Goal: Information Seeking & Learning: Learn about a topic

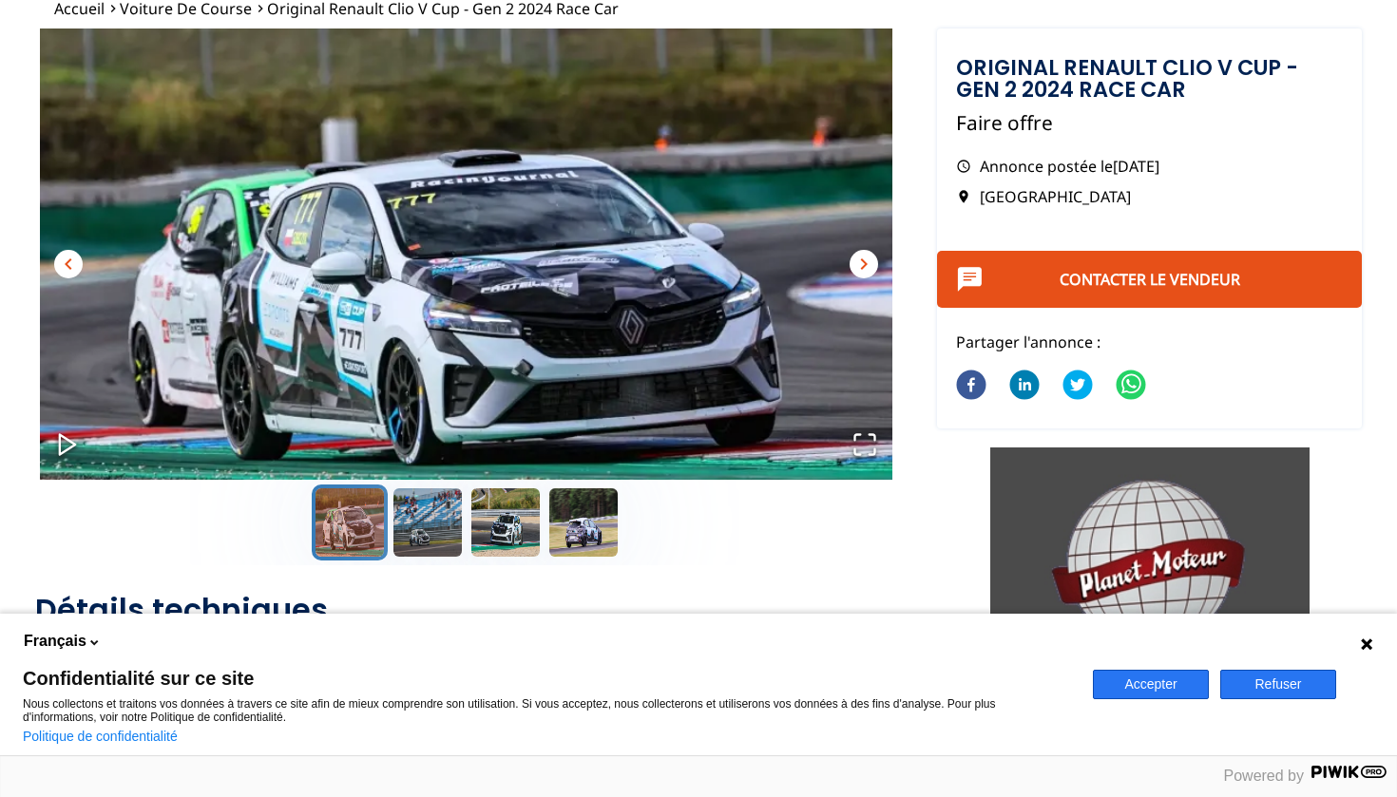
scroll to position [147, 0]
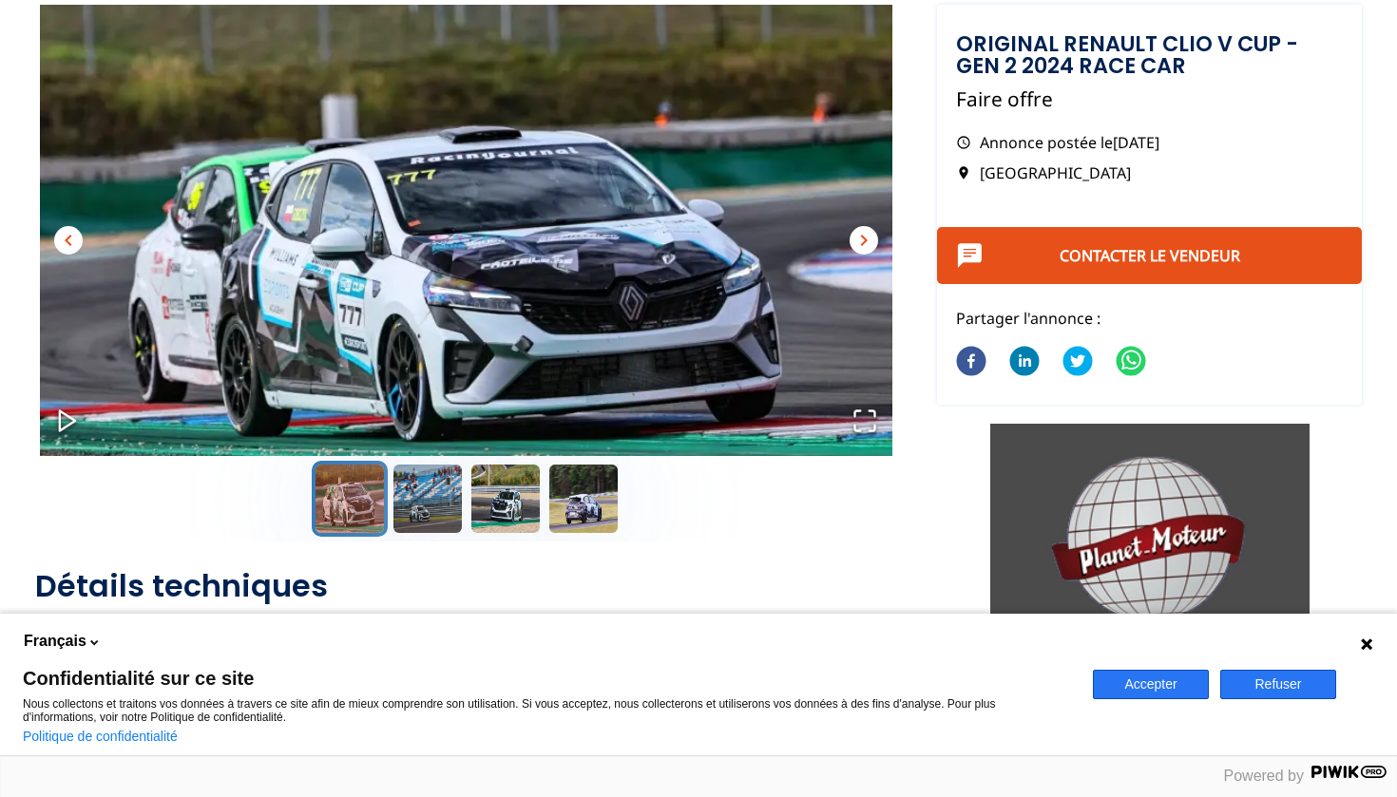
click at [871, 230] on span "chevron_right" at bounding box center [864, 240] width 23 height 23
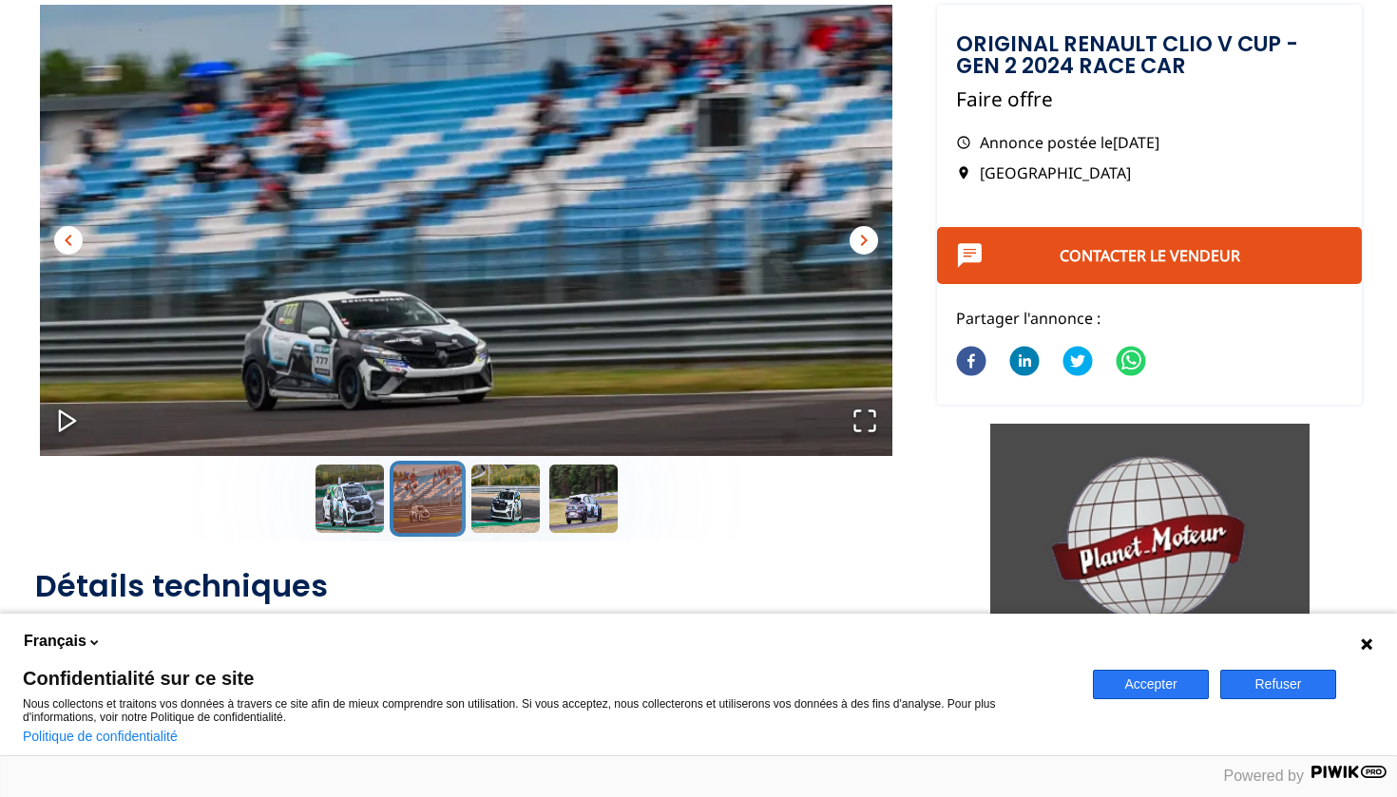
click at [871, 230] on span "chevron_right" at bounding box center [864, 240] width 23 height 23
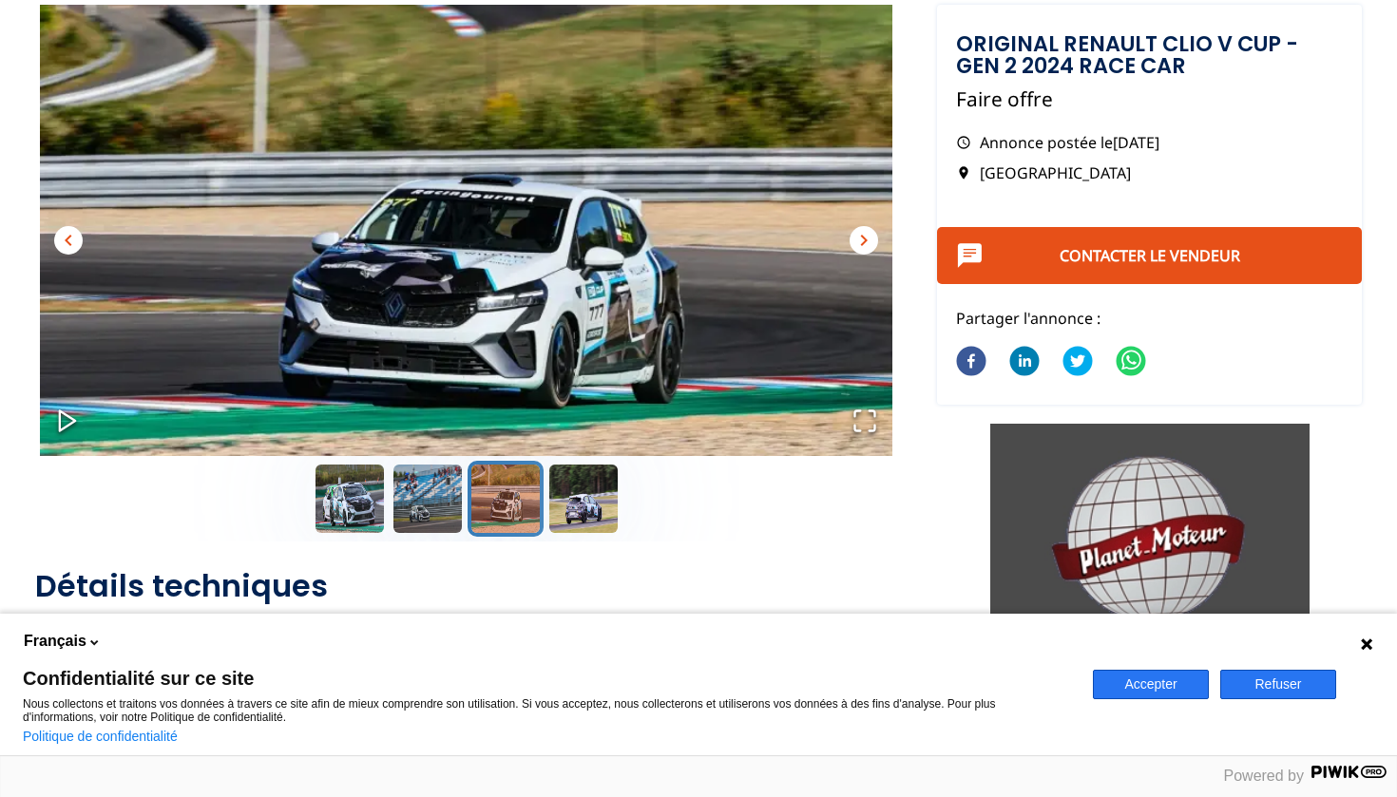
click at [871, 230] on span "chevron_right" at bounding box center [864, 240] width 23 height 23
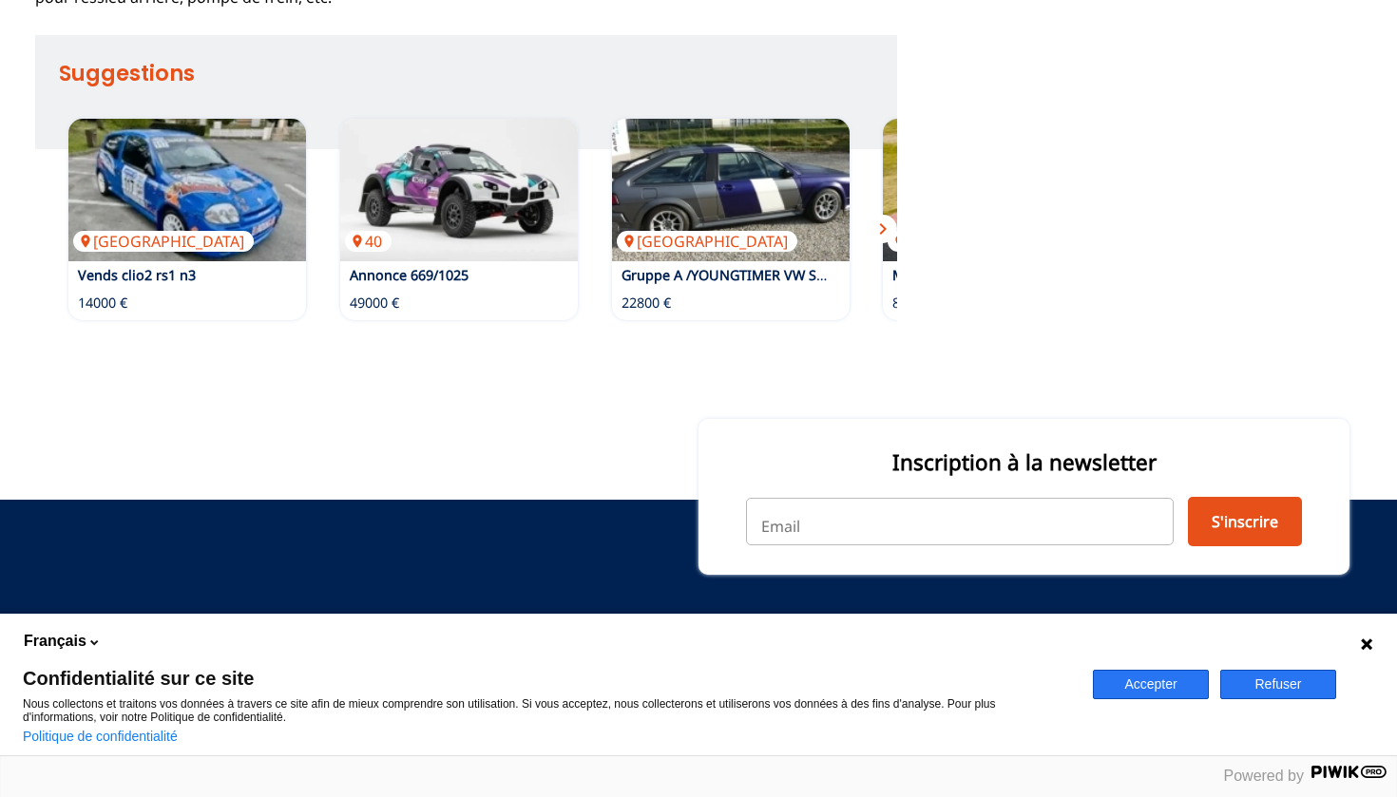
scroll to position [2456, 0]
click at [1263, 682] on button "Refuser" at bounding box center [1278, 684] width 116 height 29
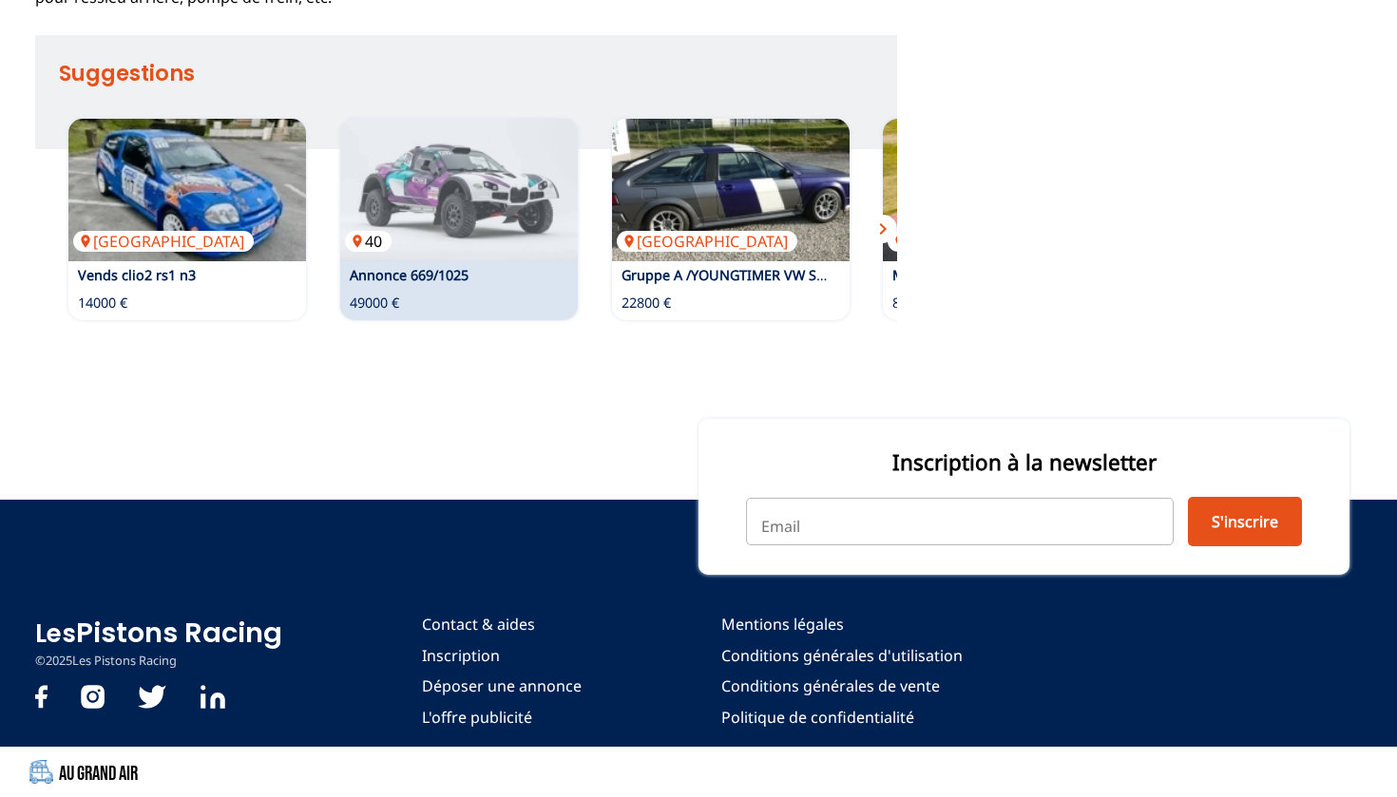
scroll to position [2392, 0]
click at [453, 261] on img at bounding box center [459, 190] width 238 height 143
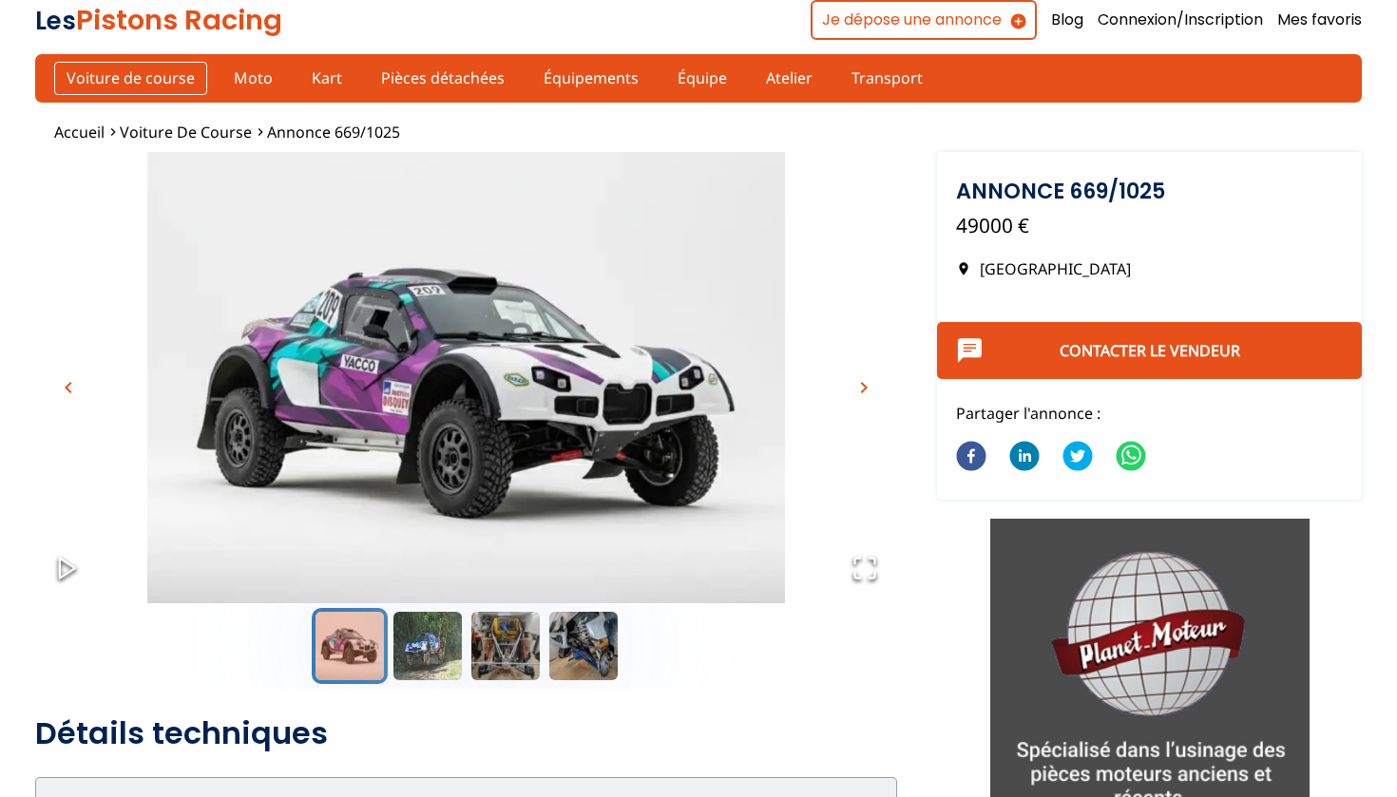
click at [172, 76] on link "Voiture de course" at bounding box center [130, 78] width 153 height 32
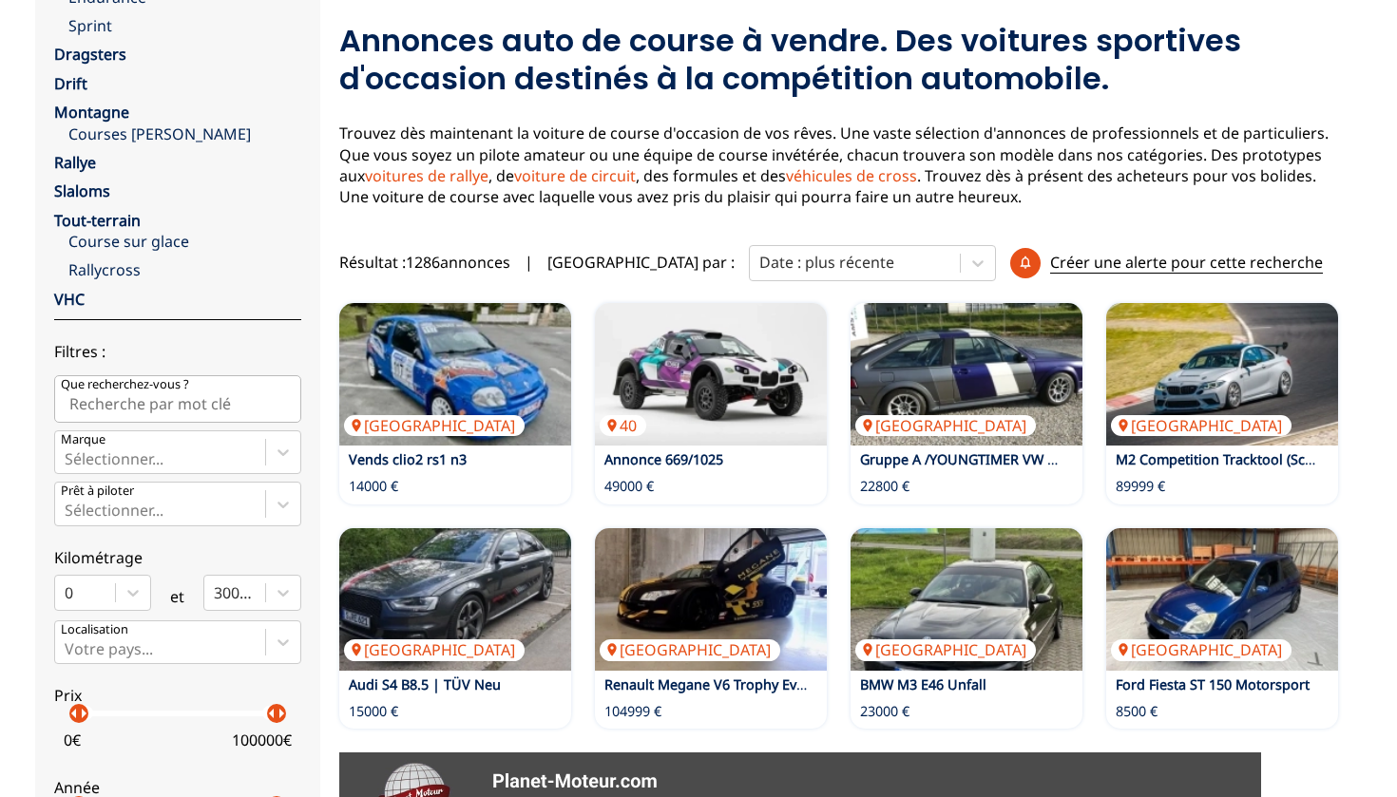
scroll to position [203, 0]
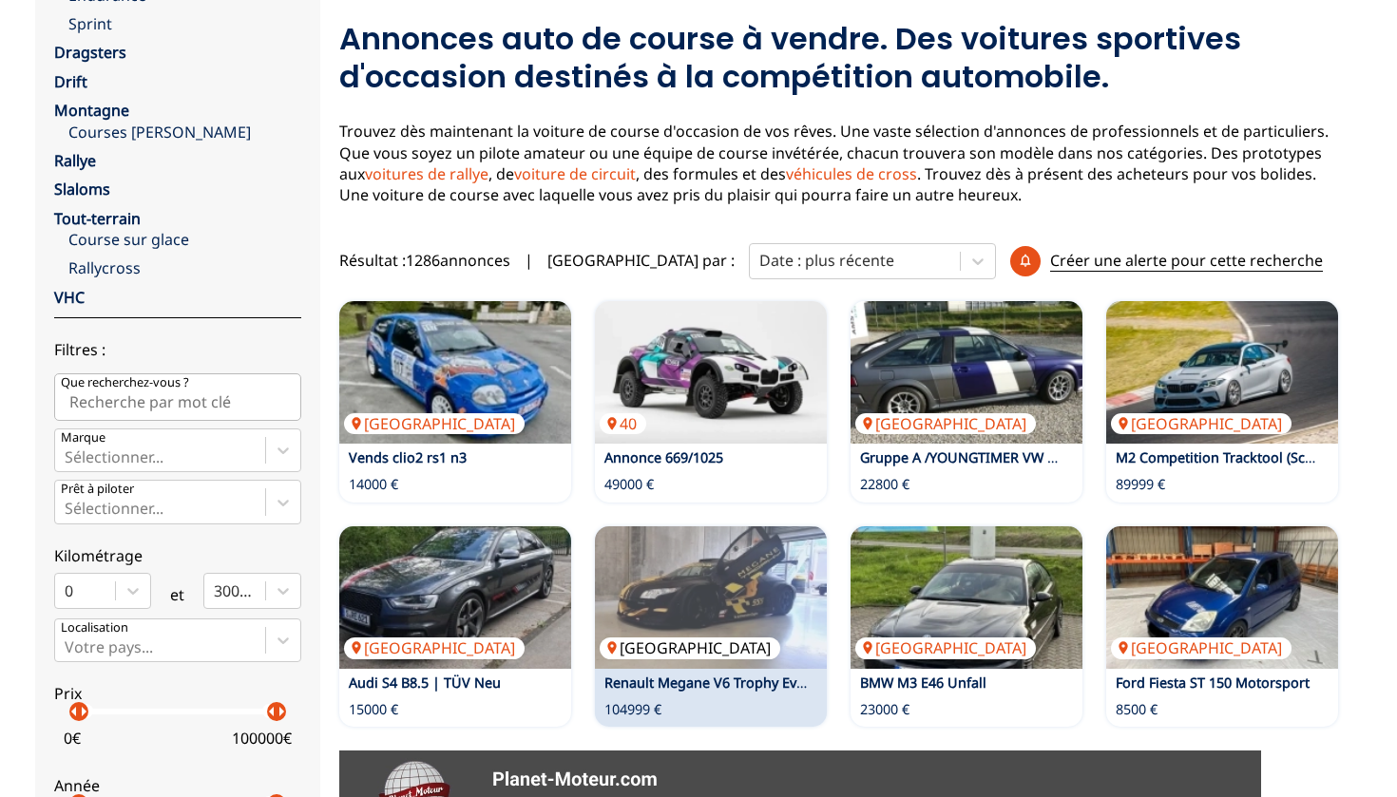
click at [686, 596] on img at bounding box center [711, 598] width 232 height 143
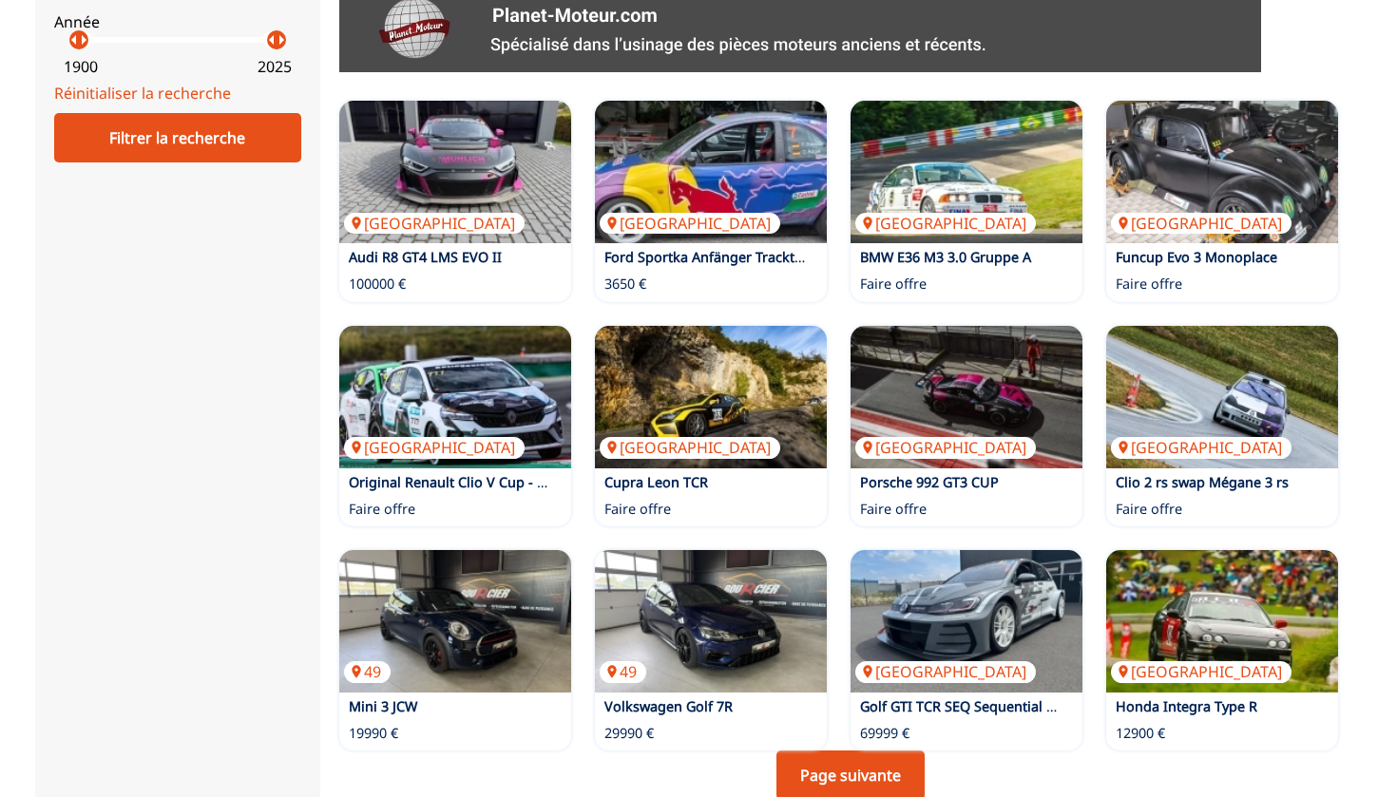
scroll to position [972, 0]
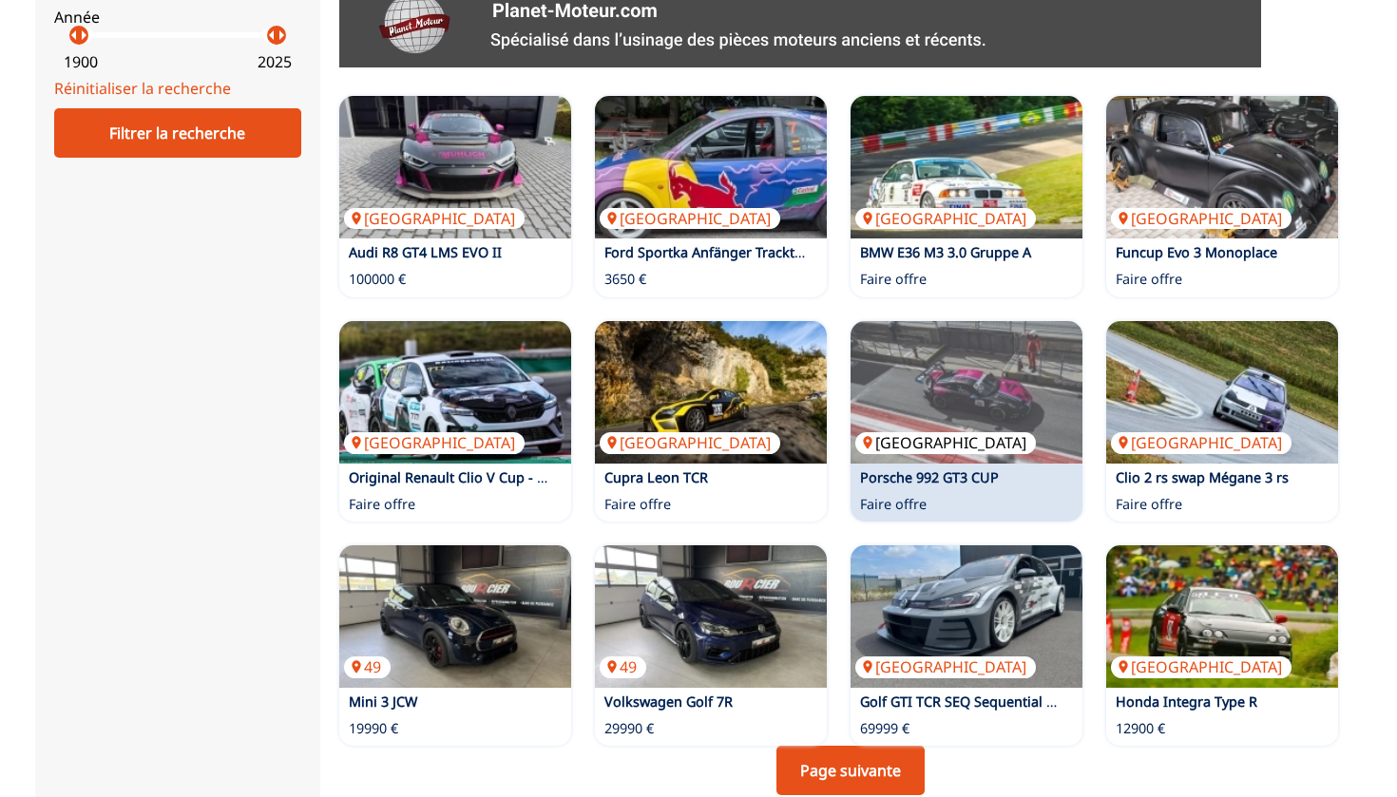
click at [930, 398] on img at bounding box center [967, 392] width 232 height 143
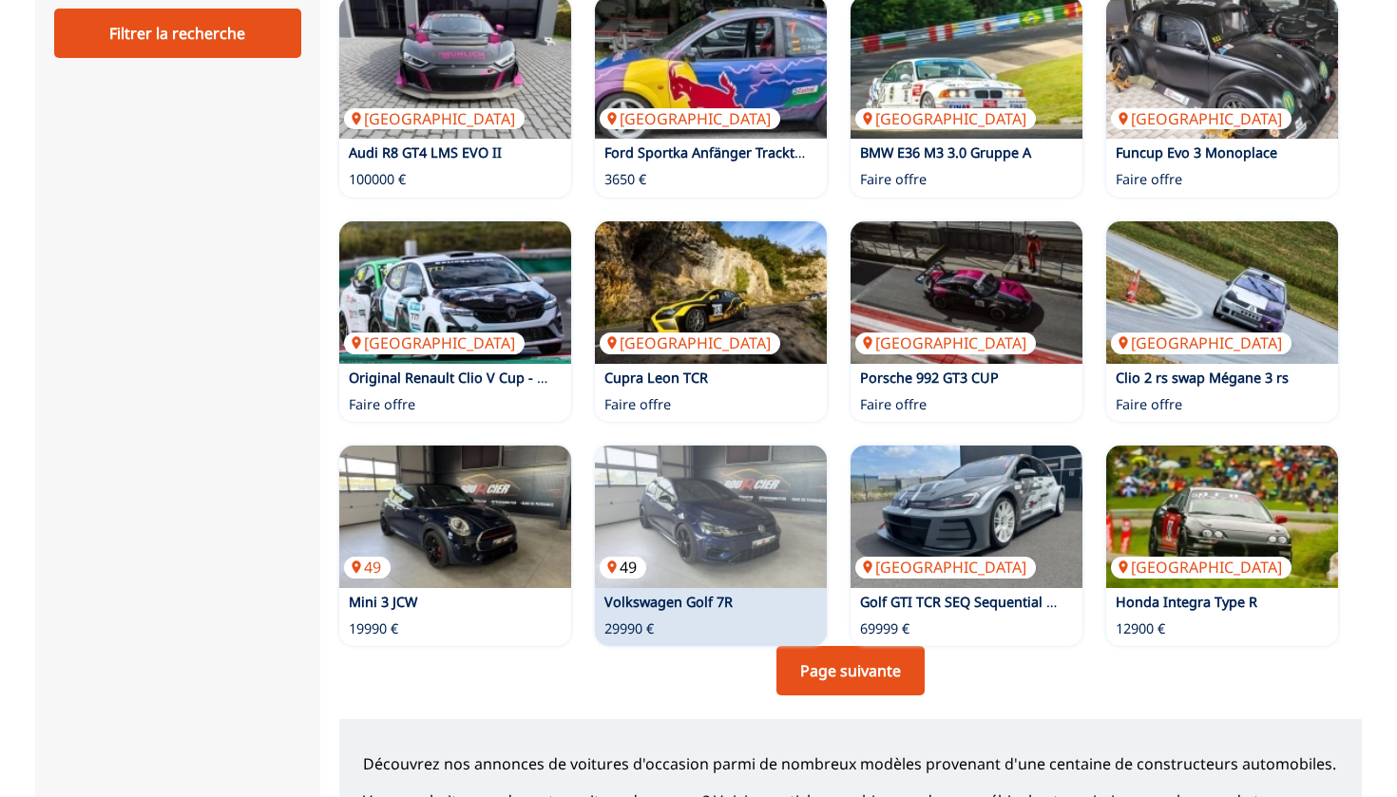
scroll to position [1128, 0]
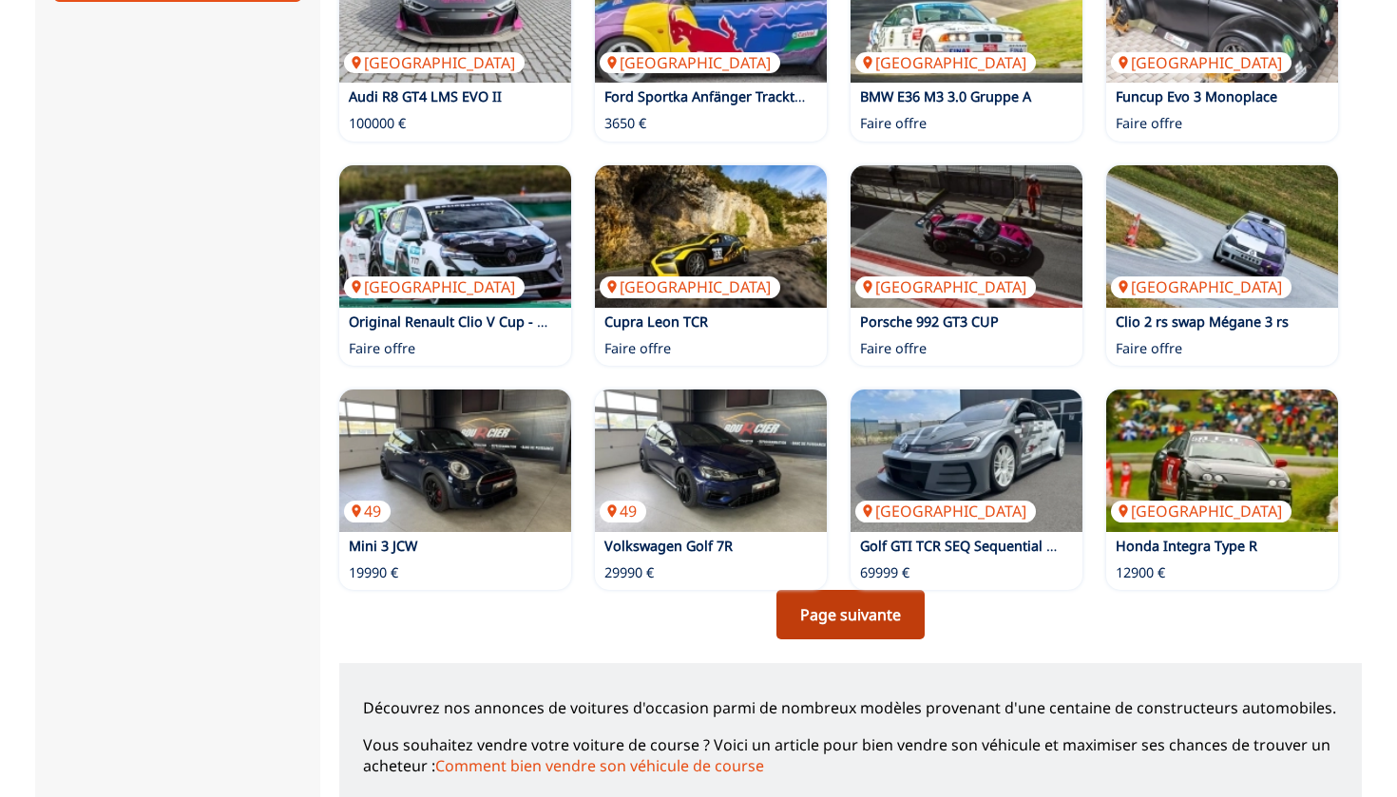
click at [834, 607] on link "Page suivante" at bounding box center [851, 614] width 148 height 49
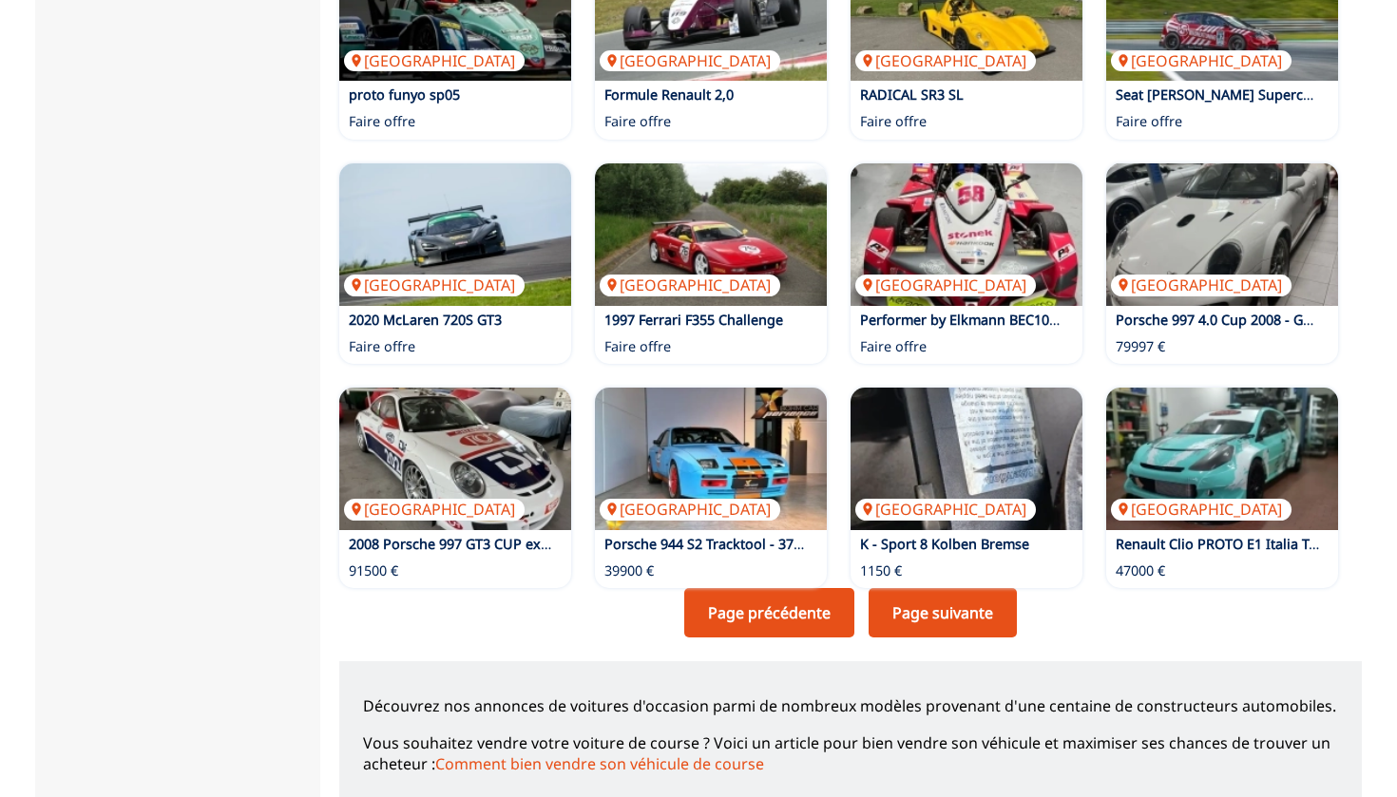
scroll to position [1132, 0]
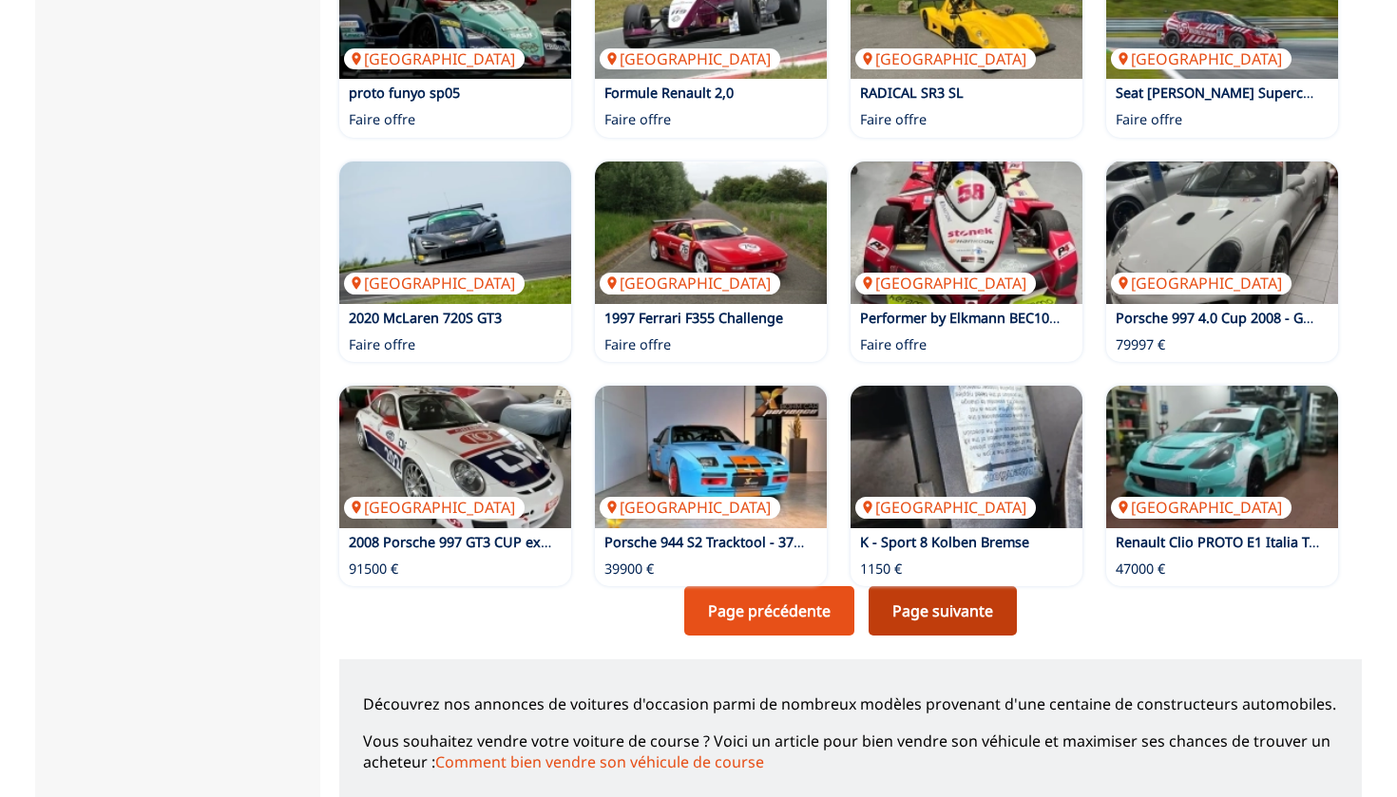
click at [899, 608] on link "Page suivante" at bounding box center [943, 610] width 148 height 49
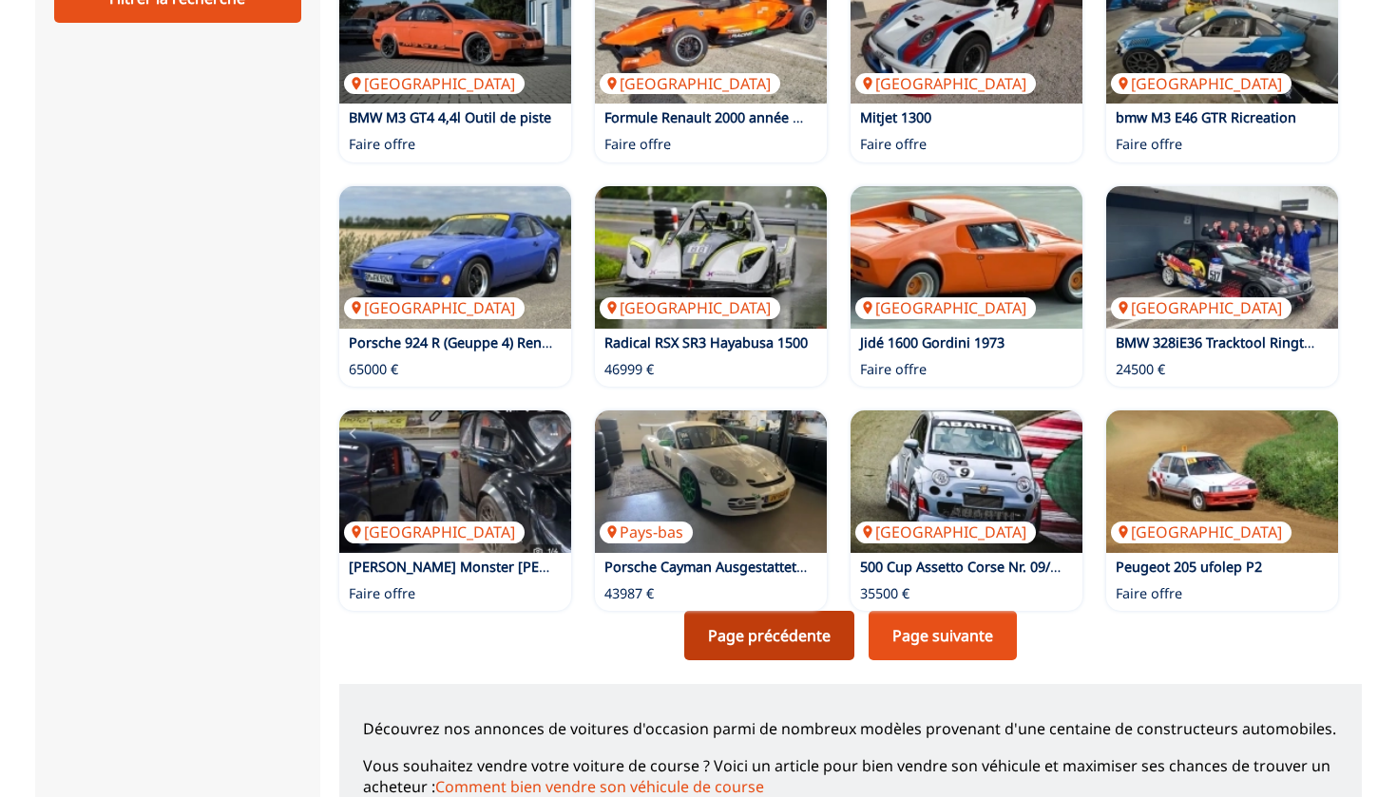
scroll to position [1108, 0]
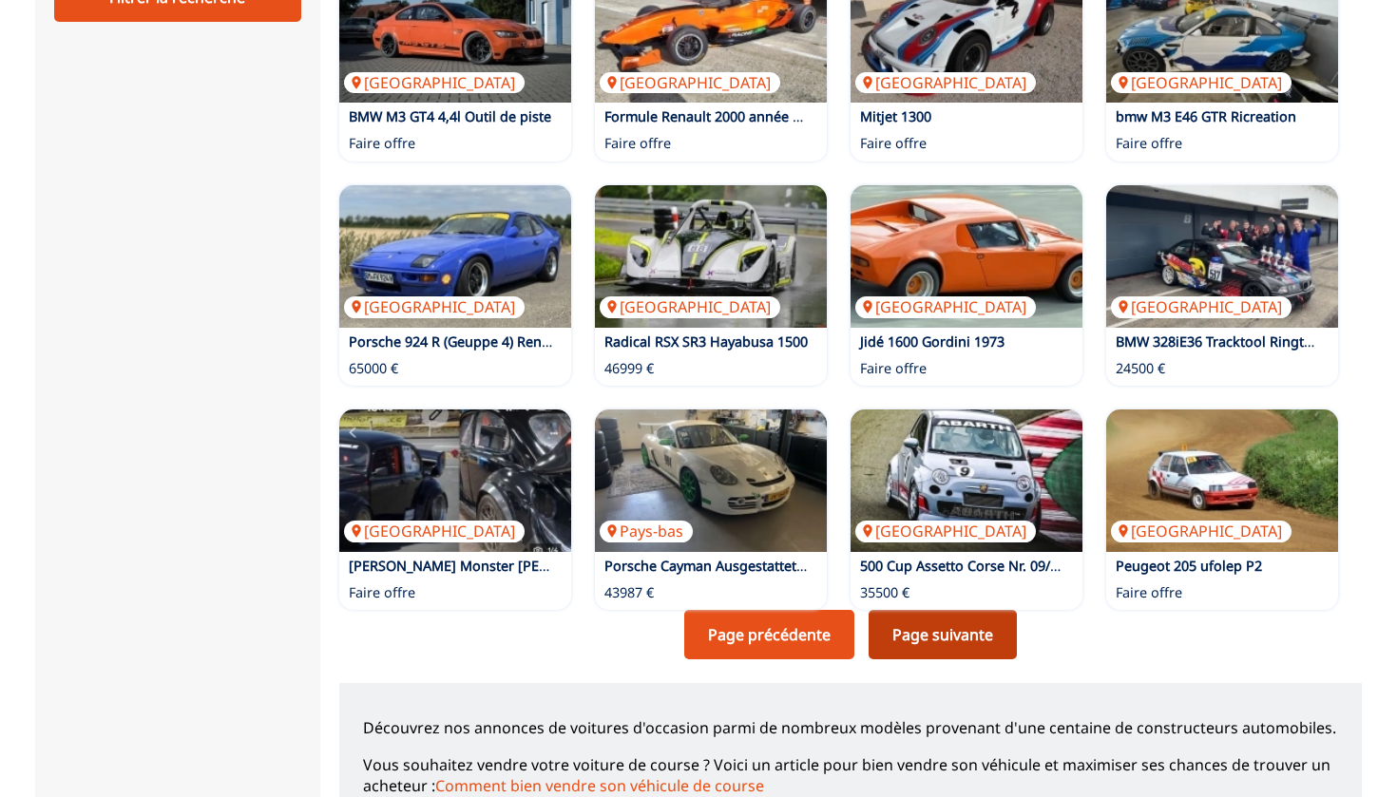
click at [922, 630] on link "Page suivante" at bounding box center [943, 634] width 148 height 49
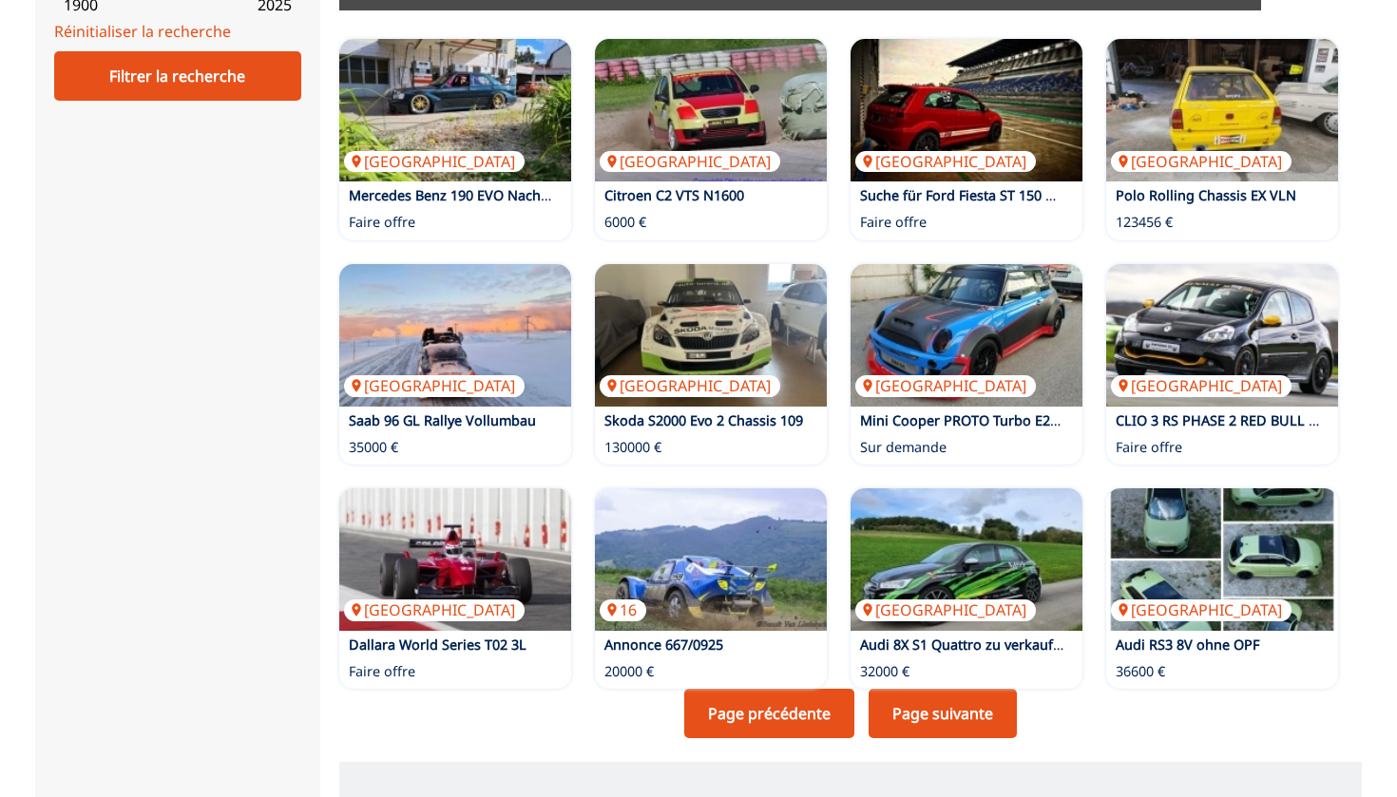
scroll to position [1034, 0]
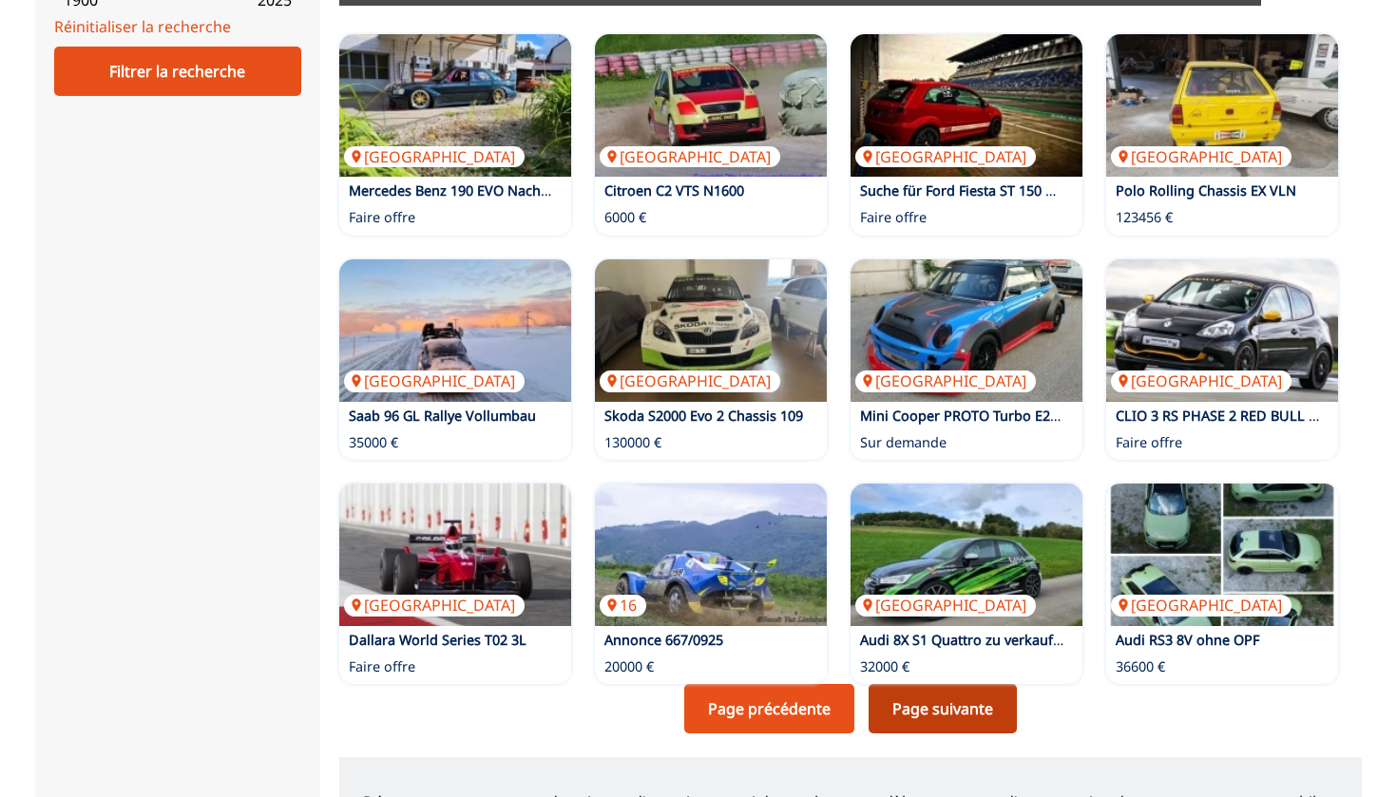
click at [972, 700] on link "Page suivante" at bounding box center [943, 708] width 148 height 49
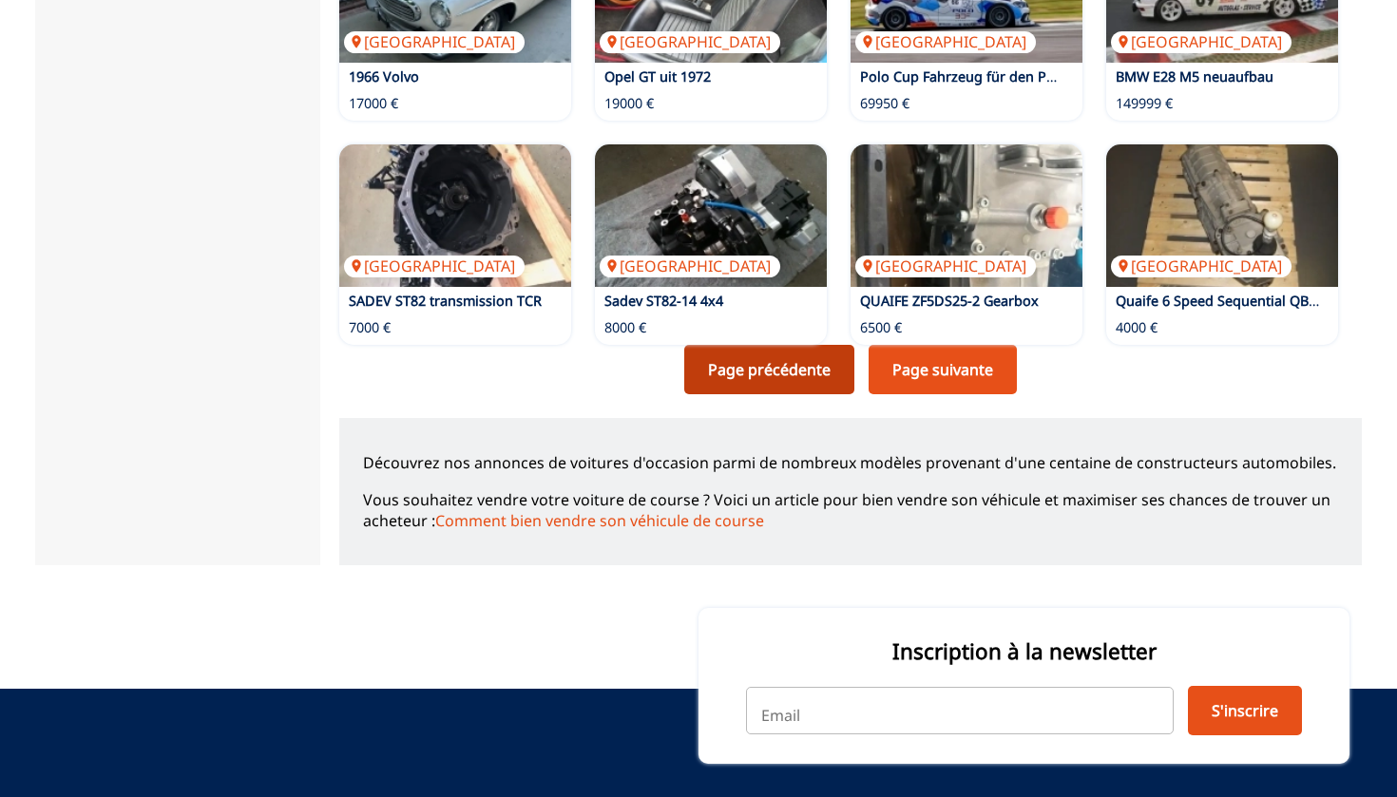
scroll to position [1178, 0]
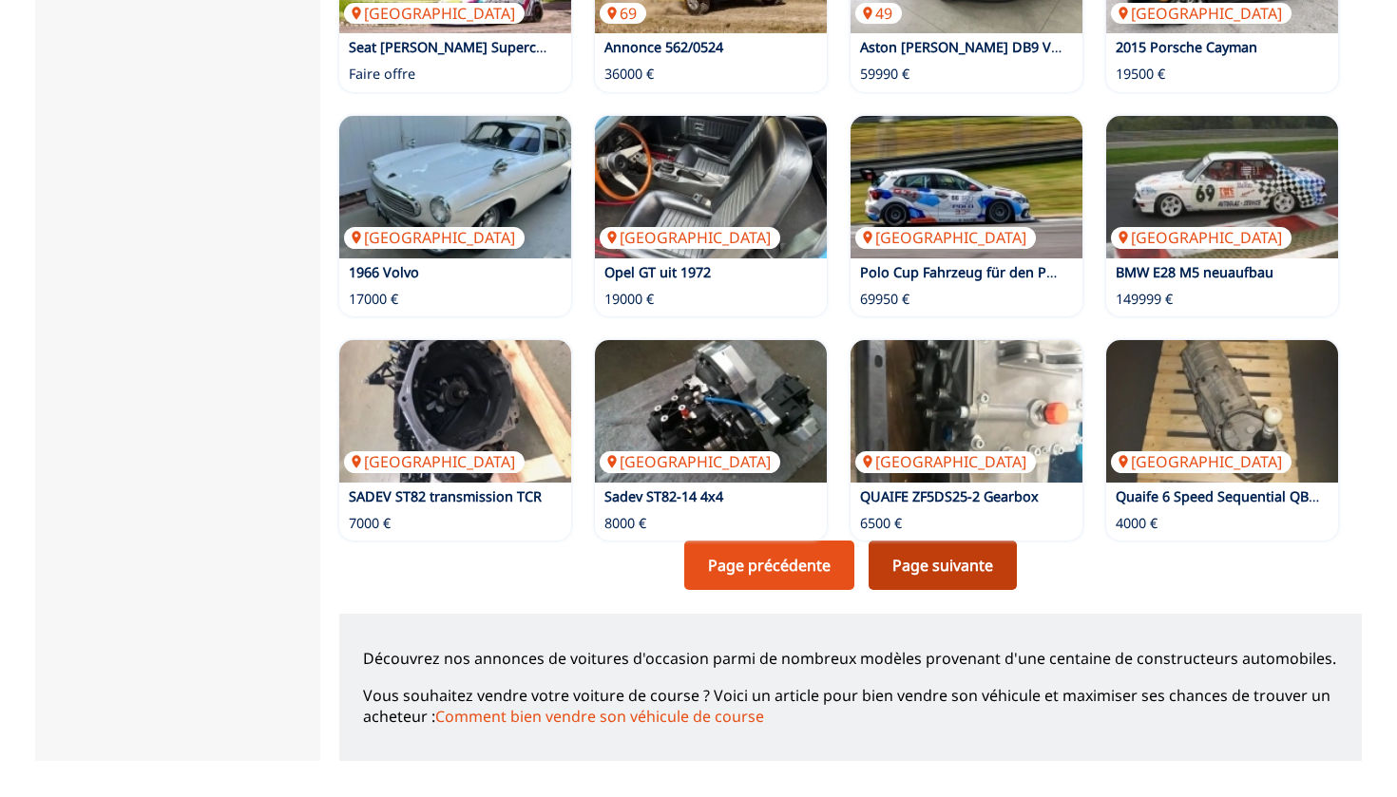
click at [920, 574] on link "Page suivante" at bounding box center [943, 565] width 148 height 49
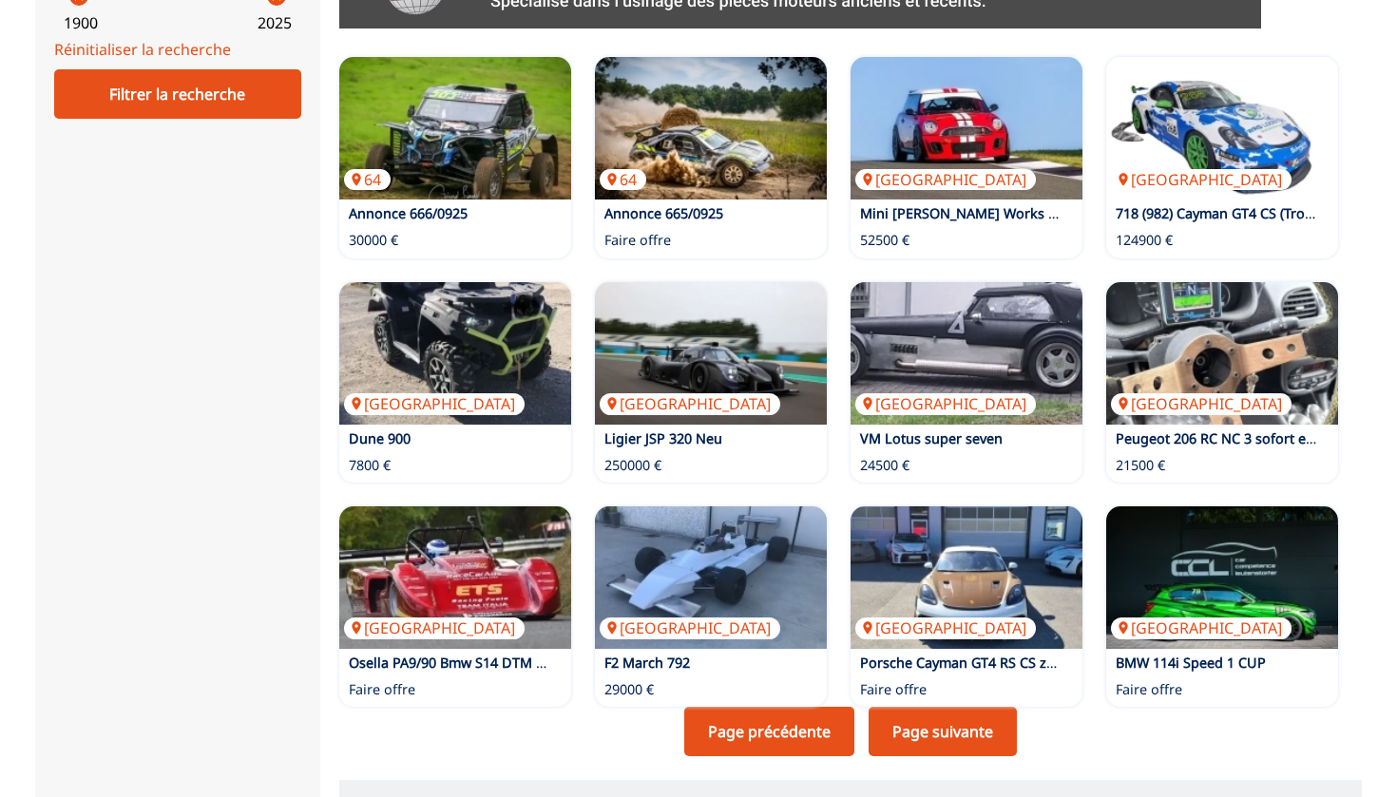
scroll to position [1012, 0]
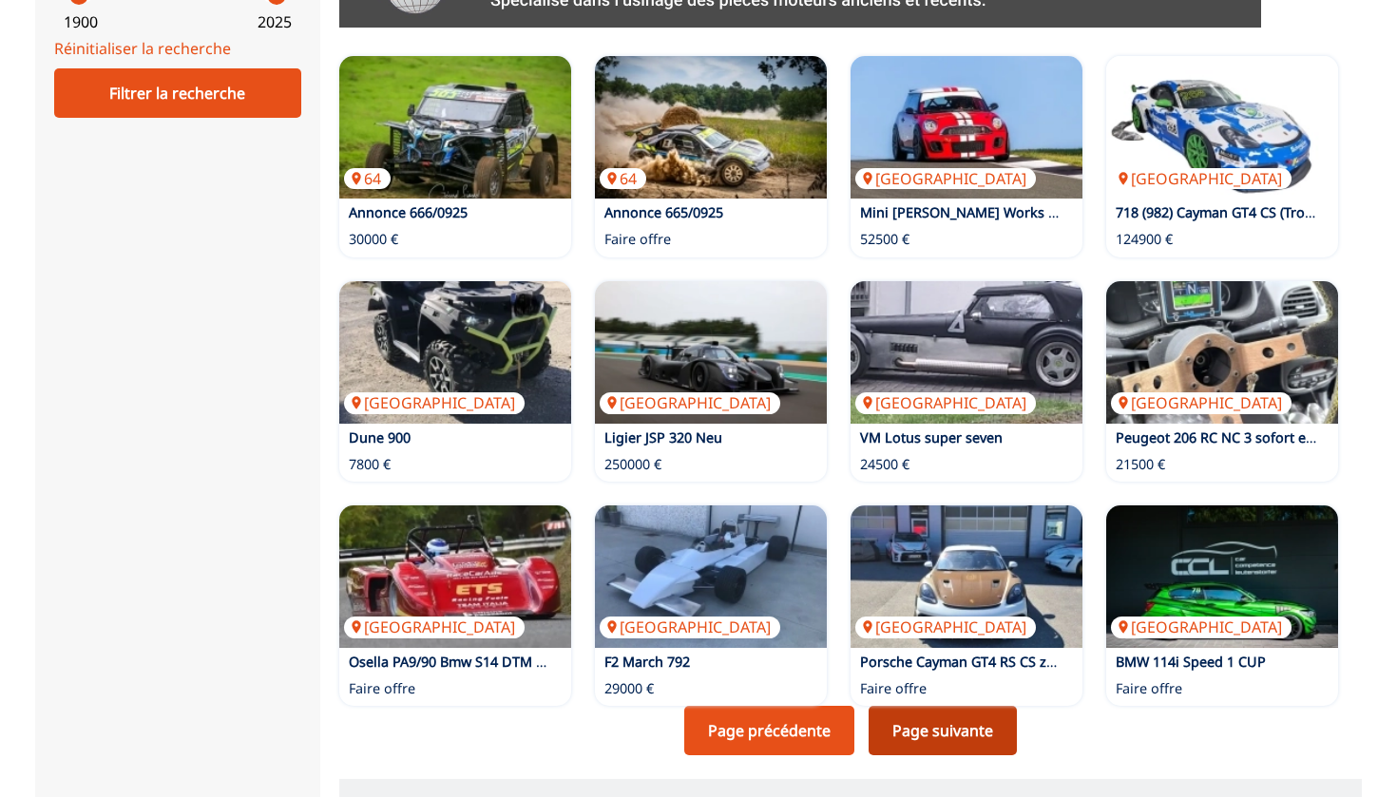
click at [963, 733] on link "Page suivante" at bounding box center [943, 730] width 148 height 49
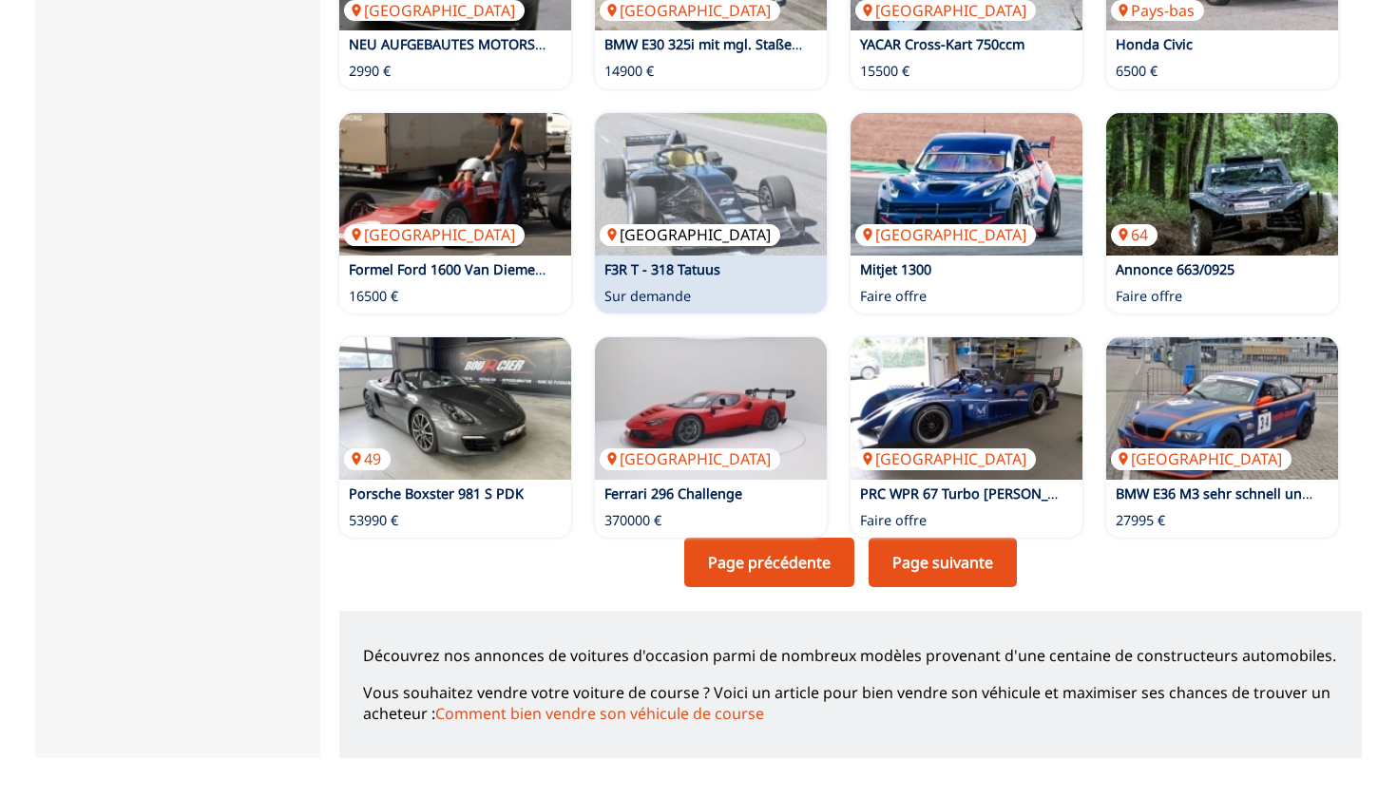
scroll to position [1182, 0]
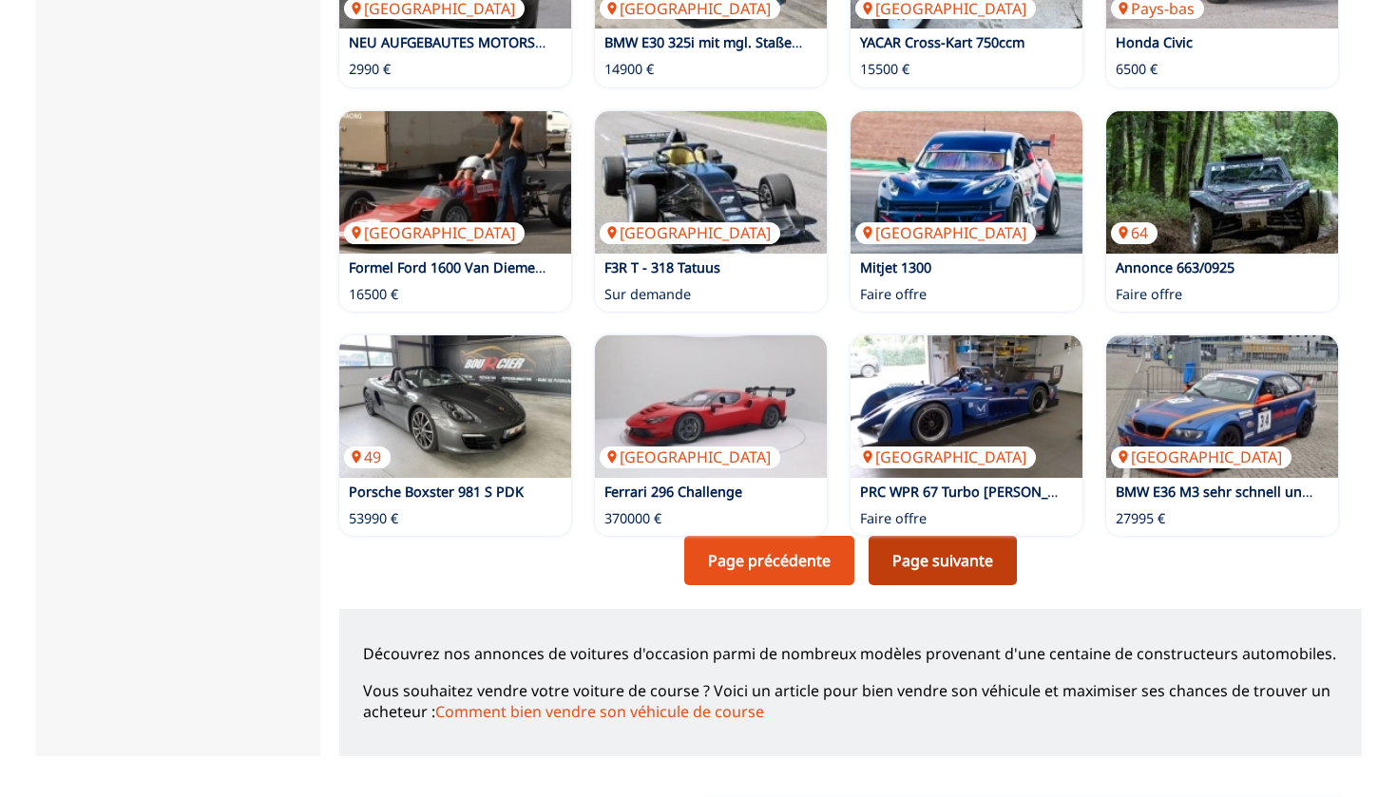
click at [938, 552] on link "Page suivante" at bounding box center [943, 560] width 148 height 49
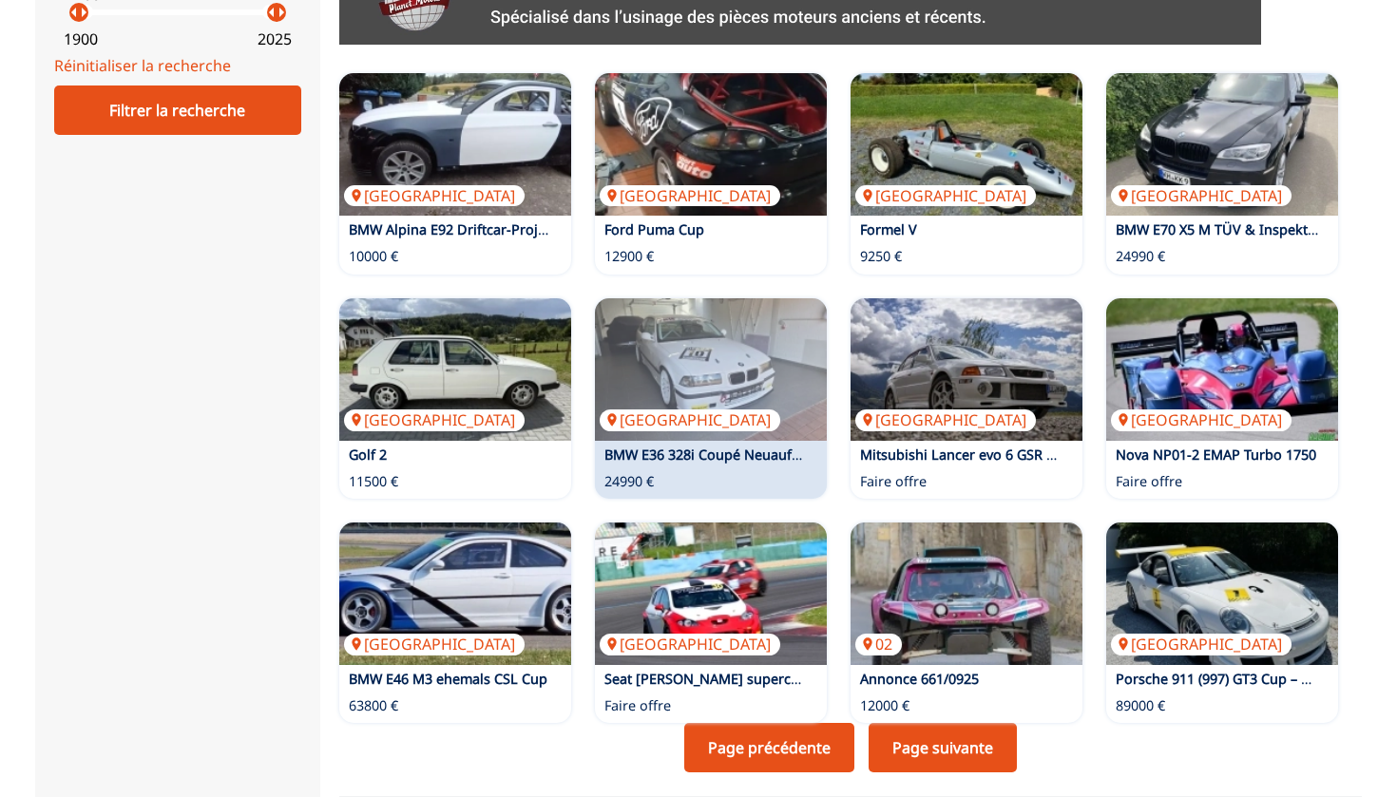
scroll to position [996, 0]
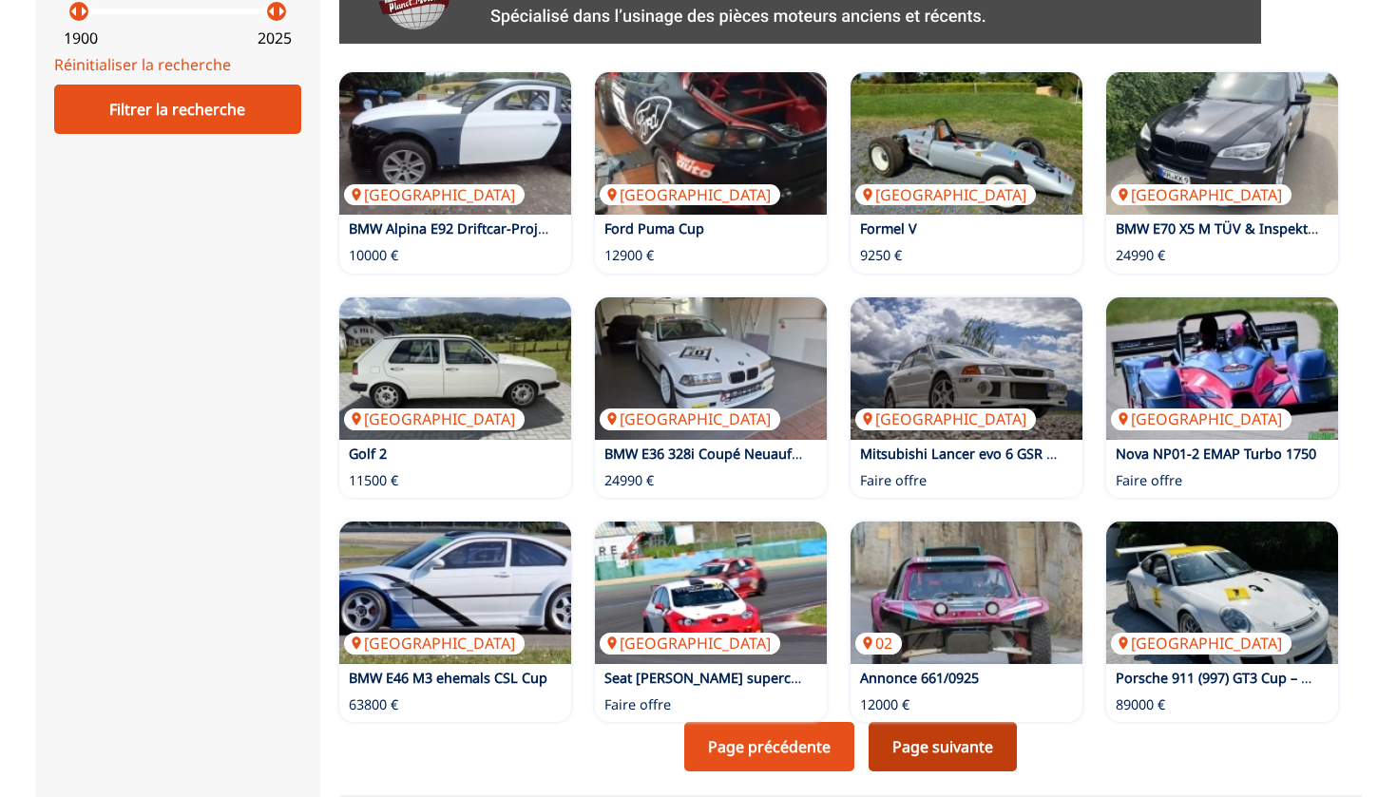
click at [913, 758] on link "Page suivante" at bounding box center [943, 746] width 148 height 49
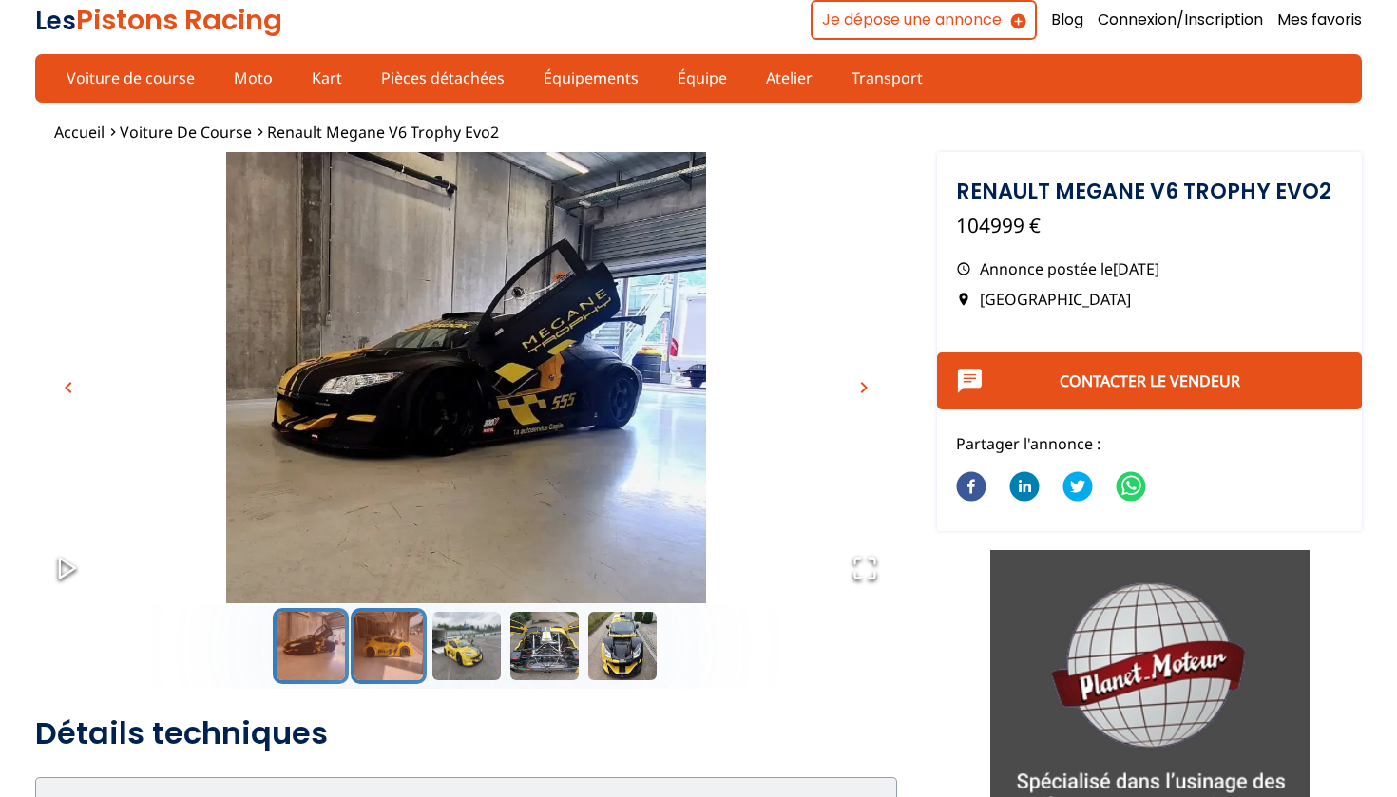
click at [389, 653] on button "Go to Slide 2" at bounding box center [389, 646] width 76 height 76
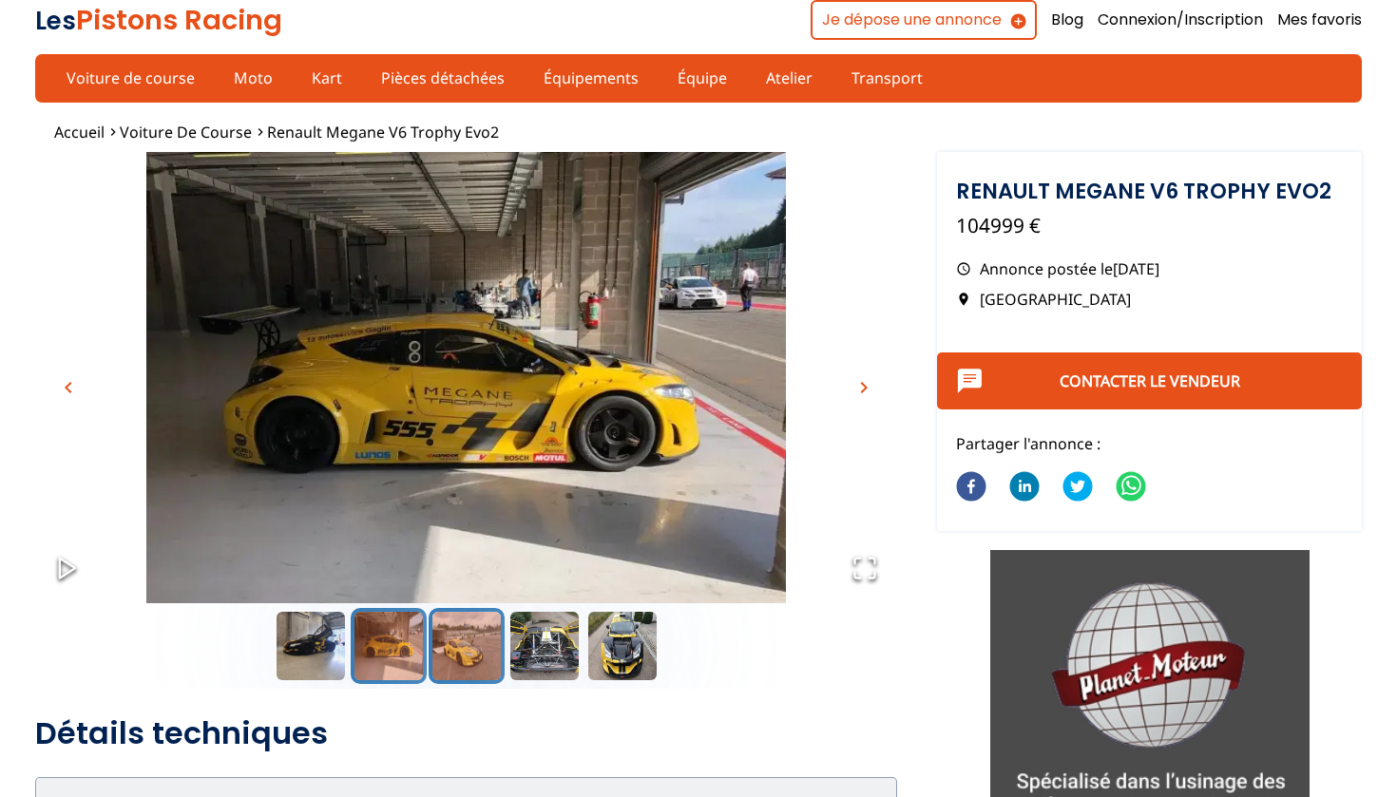
click at [471, 649] on button "Go to Slide 3" at bounding box center [467, 646] width 76 height 76
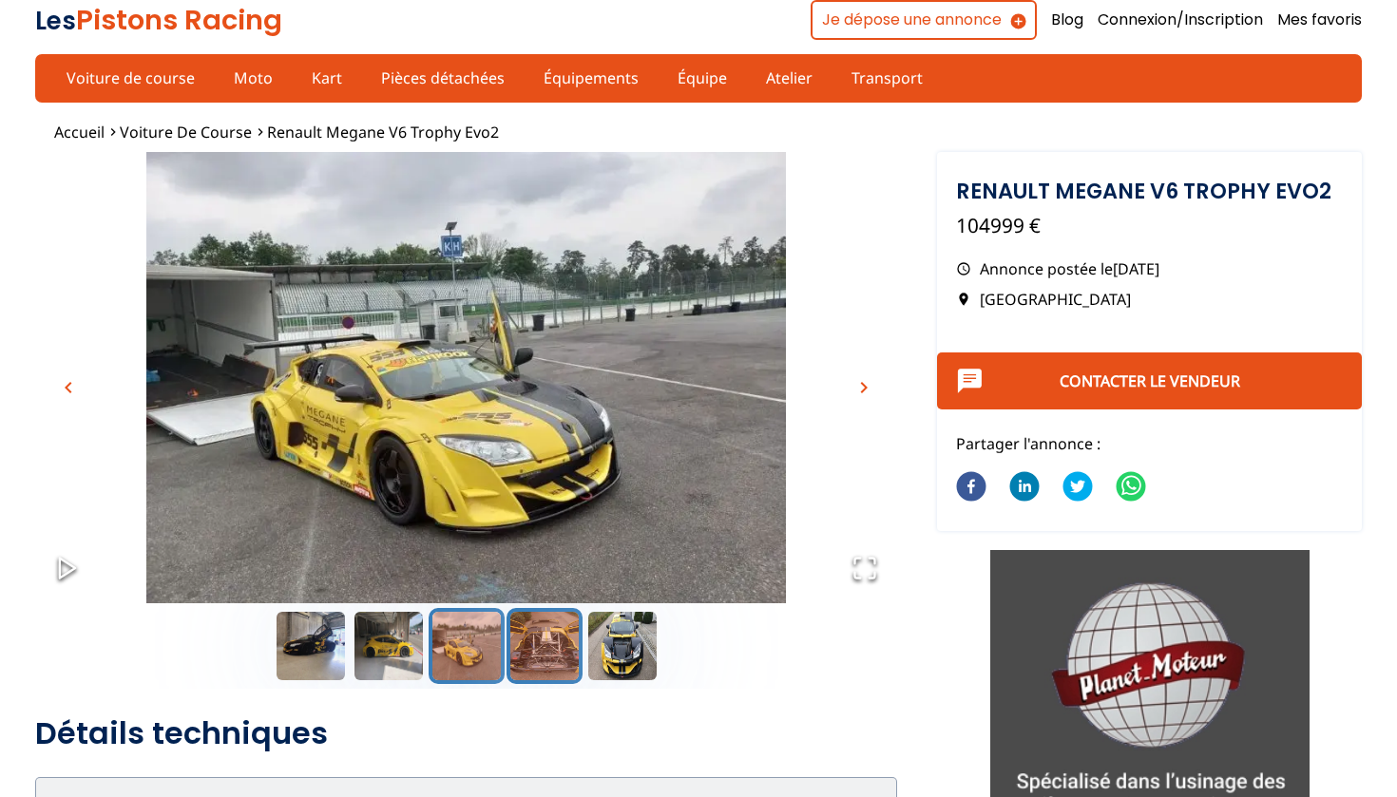
click at [510, 650] on button "Go to Slide 4" at bounding box center [545, 646] width 76 height 76
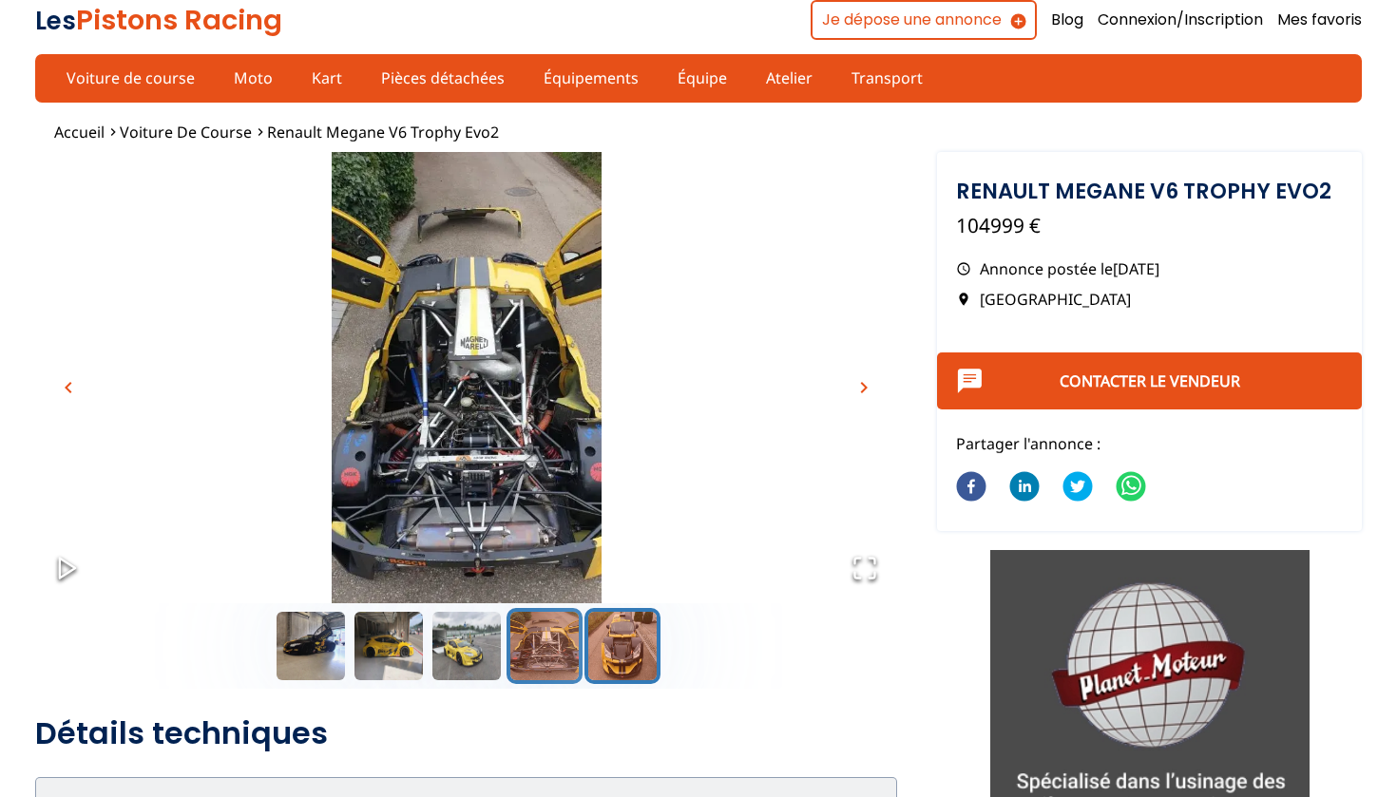
click at [609, 655] on button "Go to Slide 5" at bounding box center [623, 646] width 76 height 76
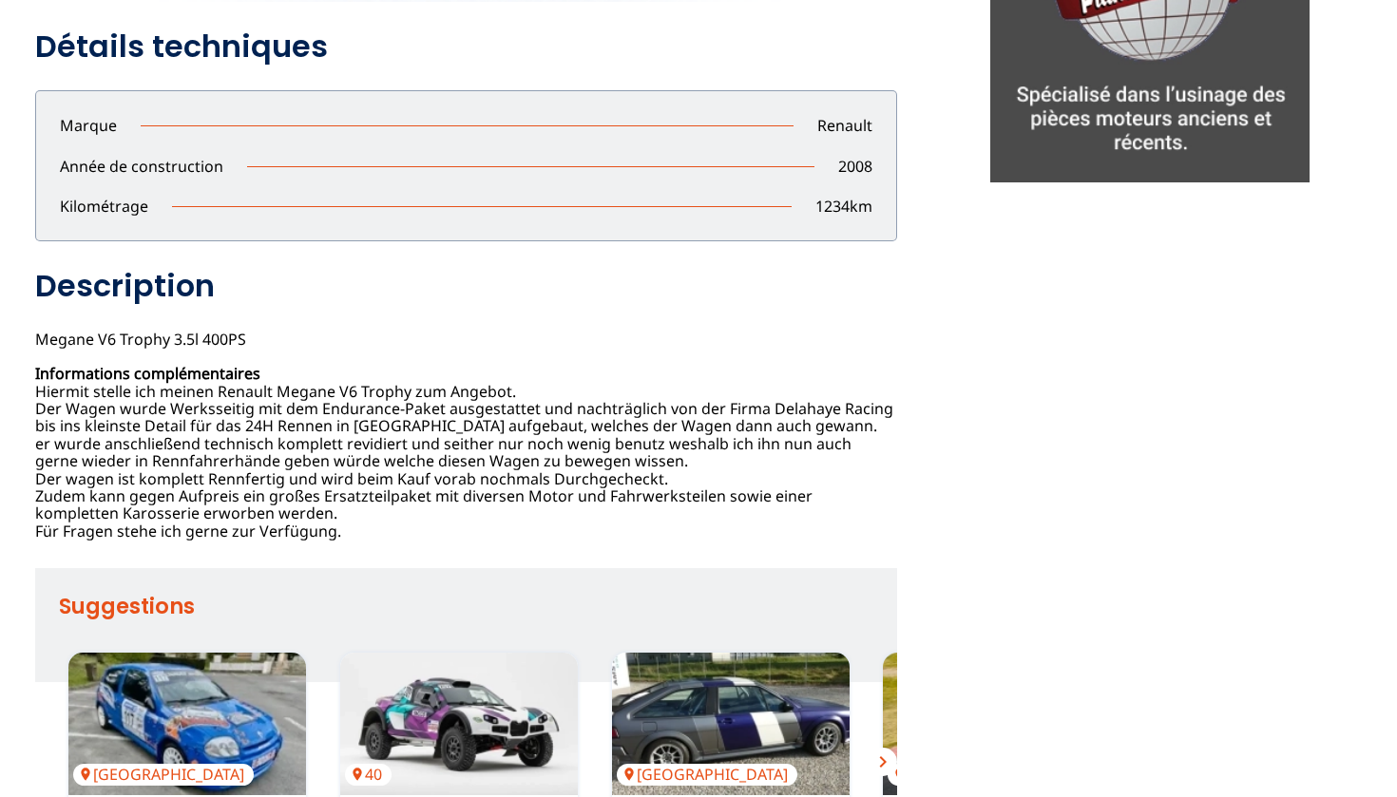
scroll to position [683, 0]
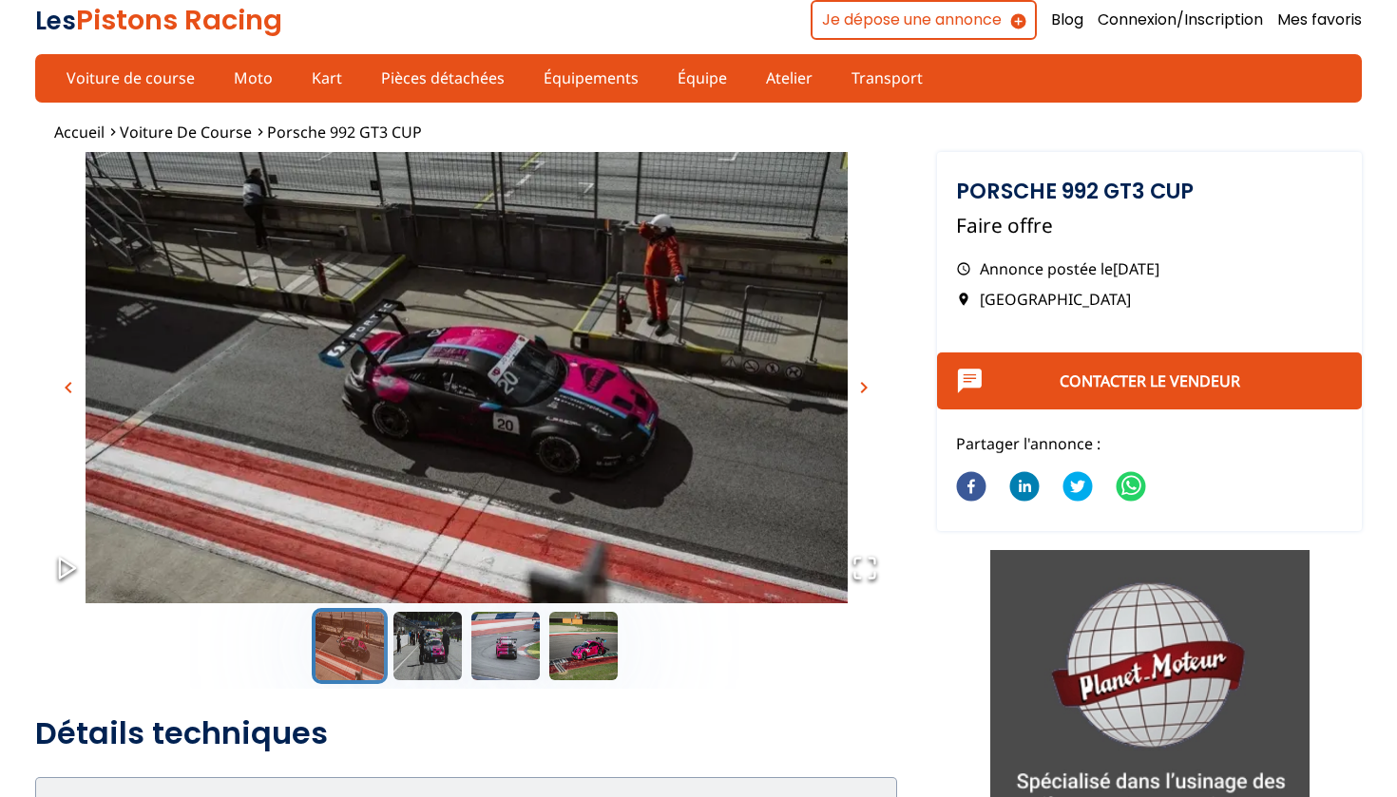
click at [857, 381] on span "chevron_right" at bounding box center [864, 387] width 23 height 23
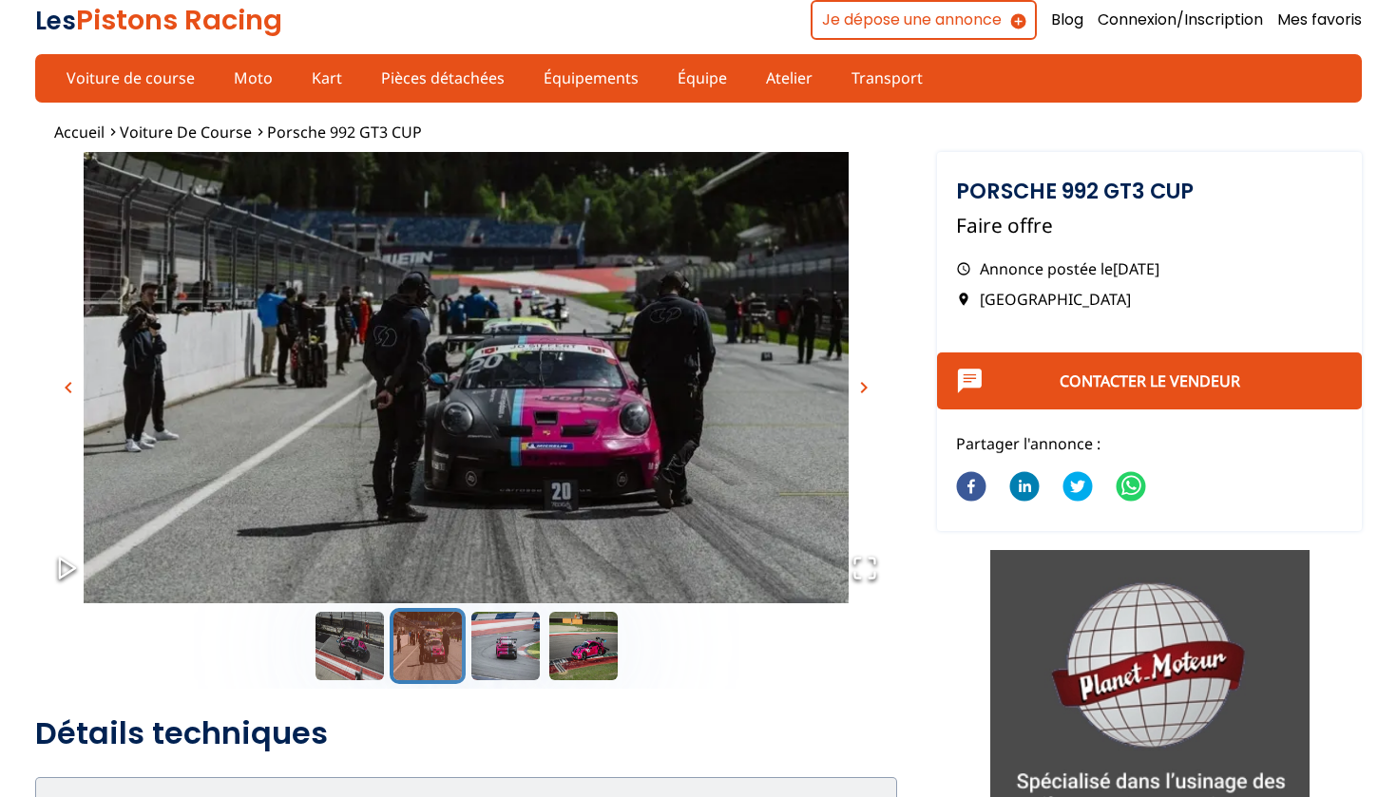
click at [857, 381] on span "chevron_right" at bounding box center [864, 387] width 23 height 23
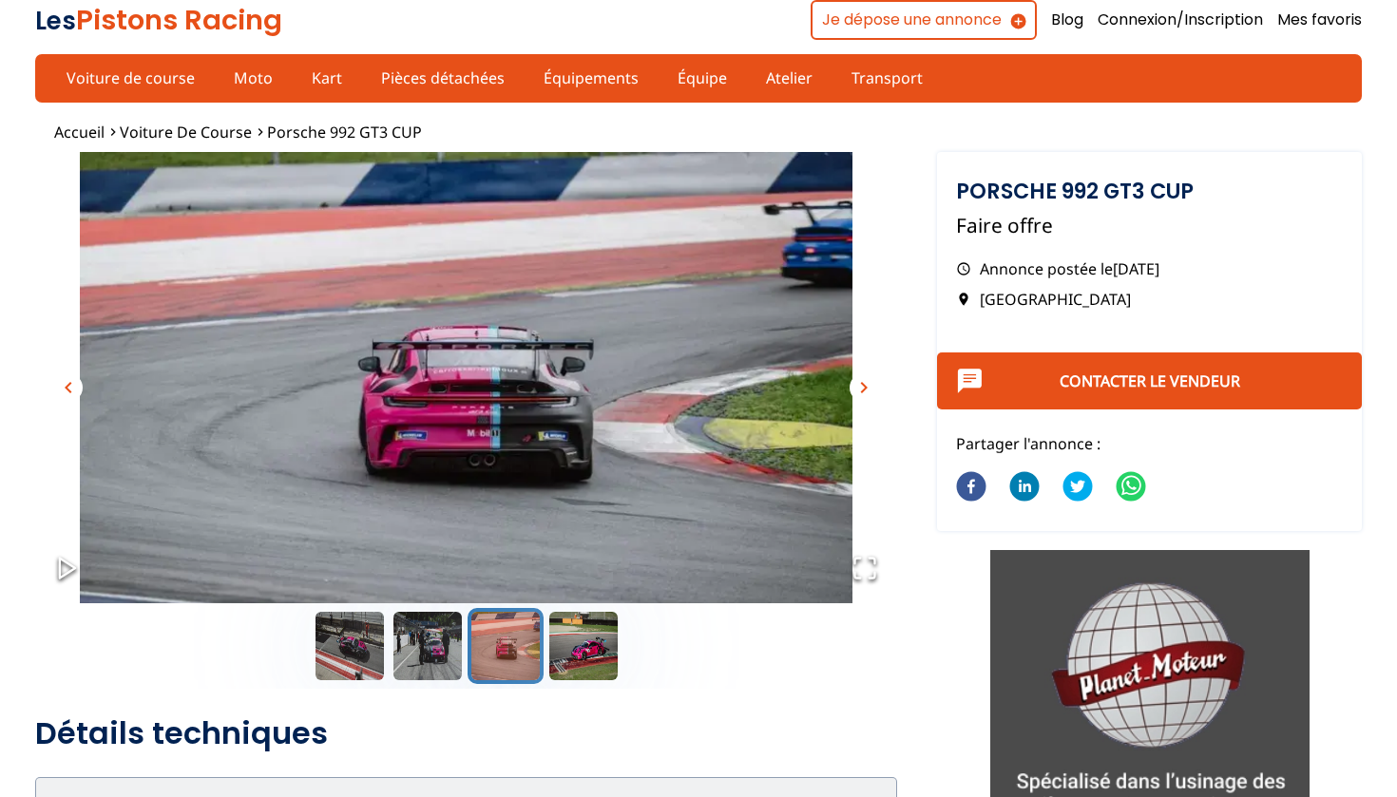
click at [857, 381] on span "chevron_right" at bounding box center [864, 387] width 23 height 23
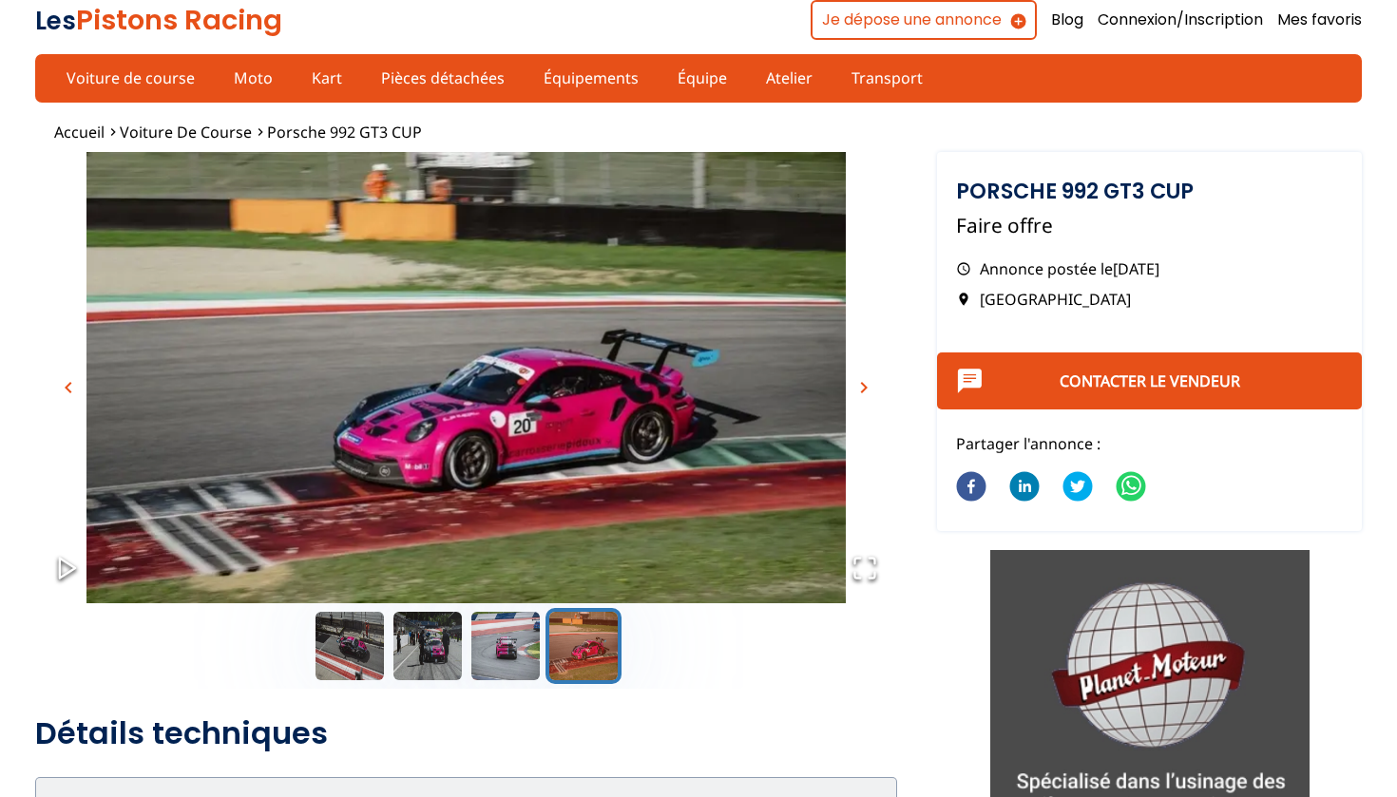
scroll to position [1, 0]
